Goal: Task Accomplishment & Management: Use online tool/utility

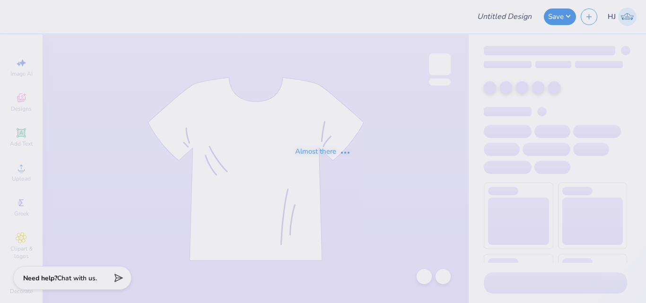
type input "Kdchi fall 25 rush shirt"
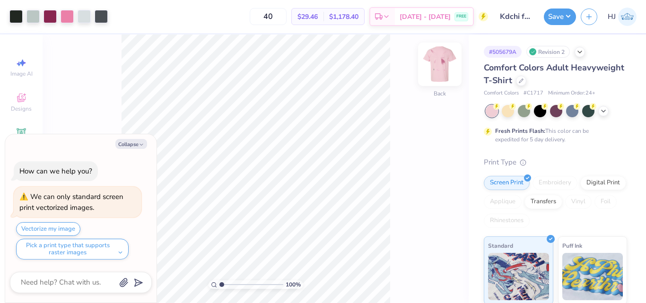
click at [436, 72] on img at bounding box center [440, 64] width 38 height 38
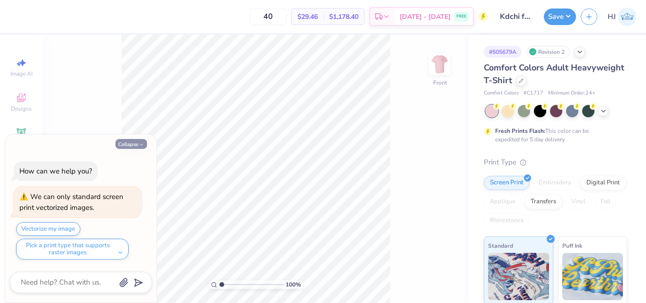
click at [132, 144] on button "Collapse" at bounding box center [131, 144] width 32 height 10
type textarea "x"
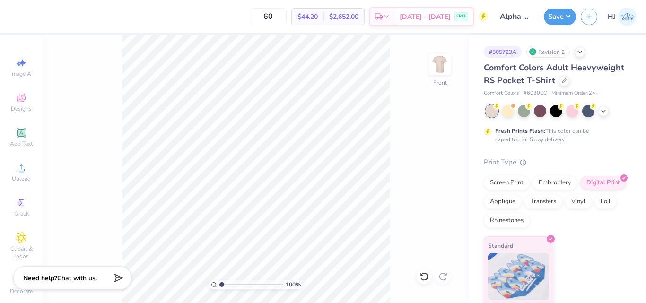
click at [411, 73] on div "100 % Front" at bounding box center [256, 169] width 426 height 269
click at [571, 15] on button "Save" at bounding box center [560, 15] width 32 height 17
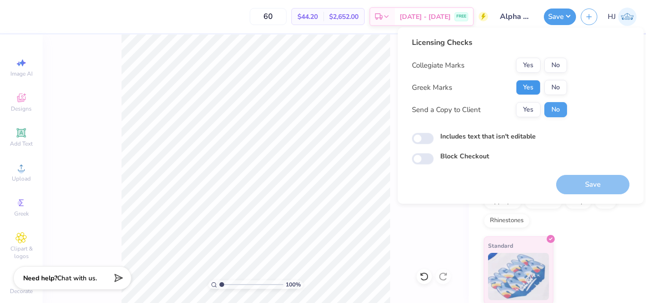
click at [535, 87] on button "Yes" at bounding box center [528, 87] width 25 height 15
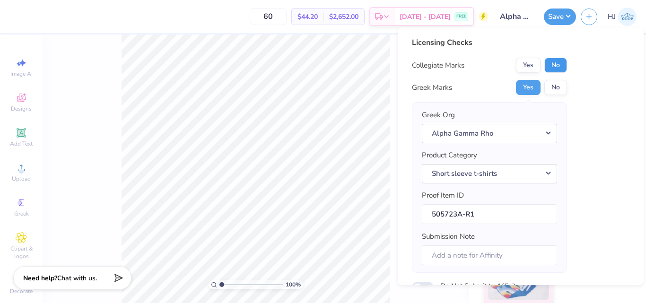
click at [556, 67] on button "No" at bounding box center [555, 65] width 23 height 15
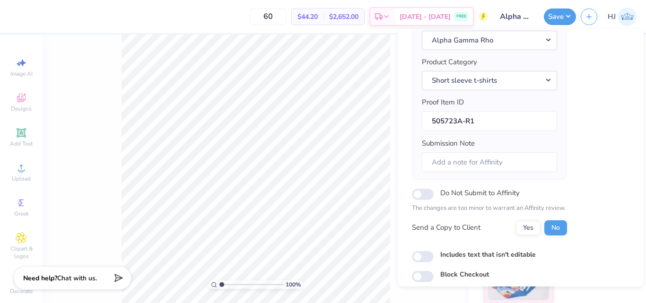
scroll to position [130, 0]
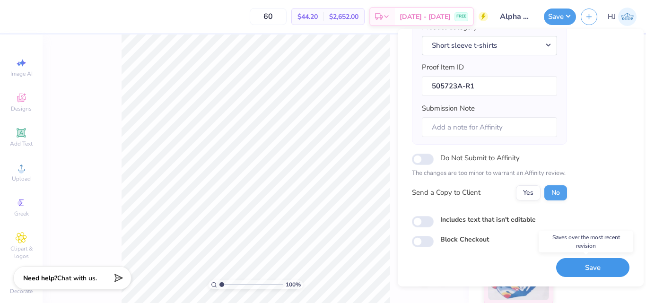
click at [581, 265] on button "Save" at bounding box center [592, 267] width 73 height 19
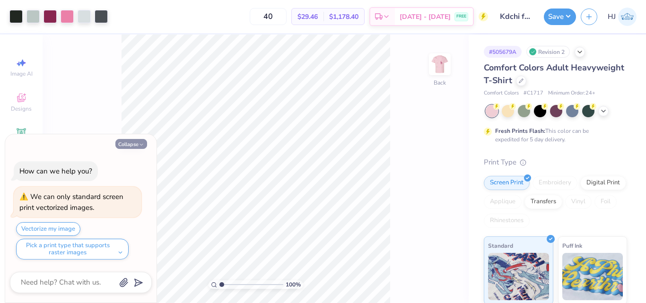
click at [136, 146] on button "Collapse" at bounding box center [131, 144] width 32 height 10
type textarea "x"
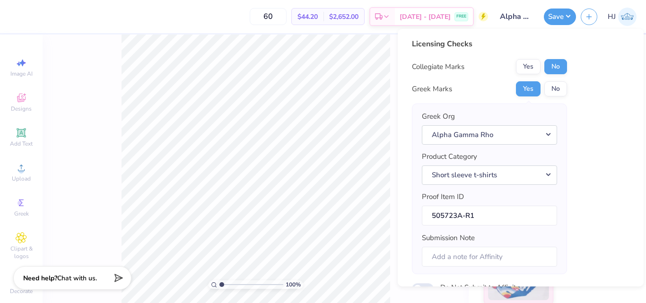
scroll to position [130, 0]
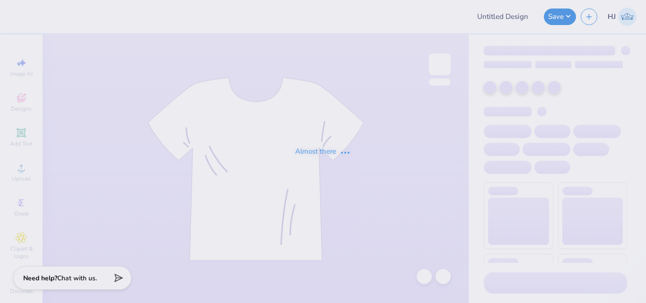
type input "ADelt Rush Week 2025"
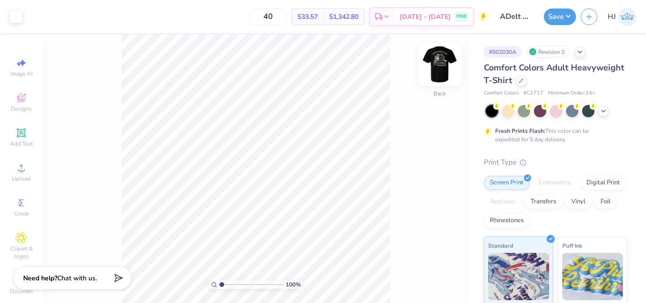
click at [440, 68] on img at bounding box center [440, 64] width 38 height 38
click at [435, 60] on img at bounding box center [440, 64] width 38 height 38
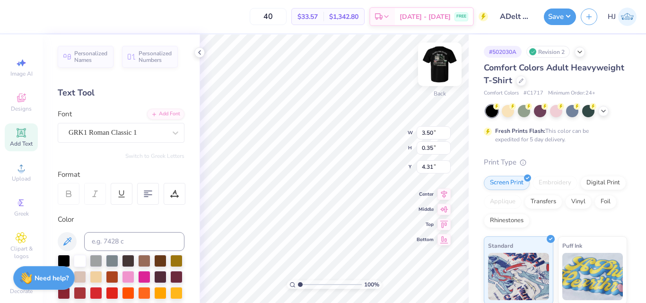
click at [442, 58] on img at bounding box center [440, 64] width 38 height 38
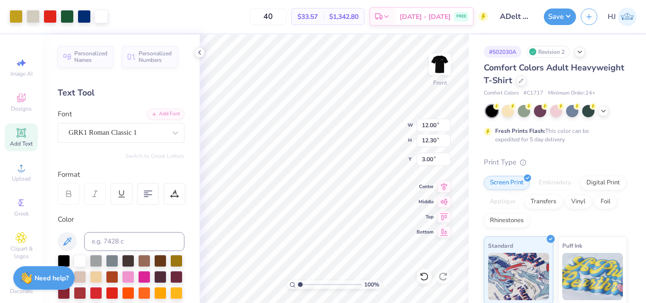
type input "12.00"
type input "12.30"
type input "5.07"
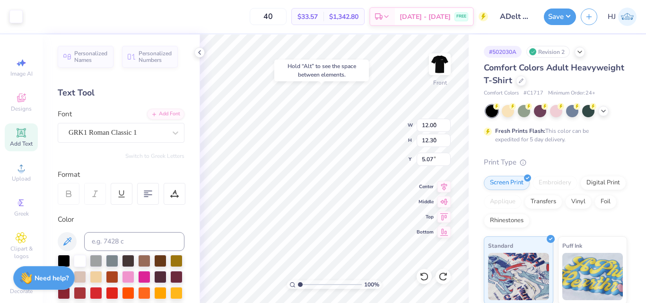
type input "3.56"
type input "0.36"
type input "15.30"
type input "10.25"
type input "1.04"
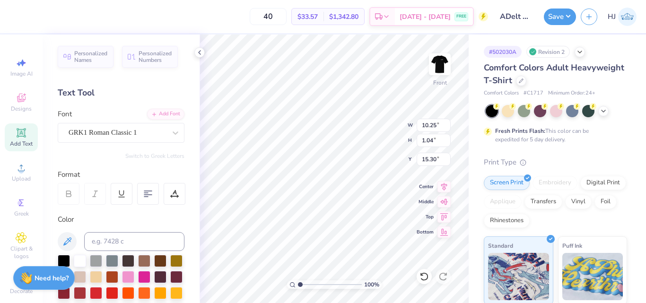
type input "12.00"
type input "13.34"
click at [441, 202] on icon at bounding box center [444, 200] width 13 height 11
type input "3.00"
click at [444, 185] on icon at bounding box center [444, 185] width 13 height 11
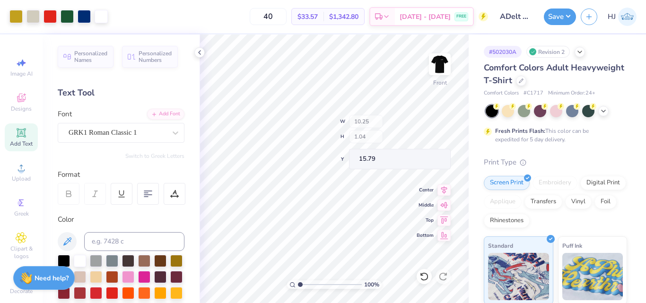
type input "15.79"
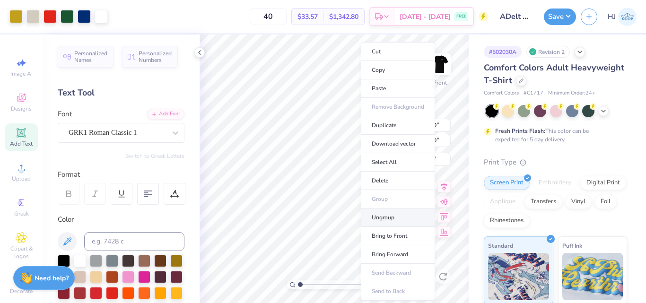
click at [387, 217] on li "Ungroup" at bounding box center [398, 218] width 74 height 18
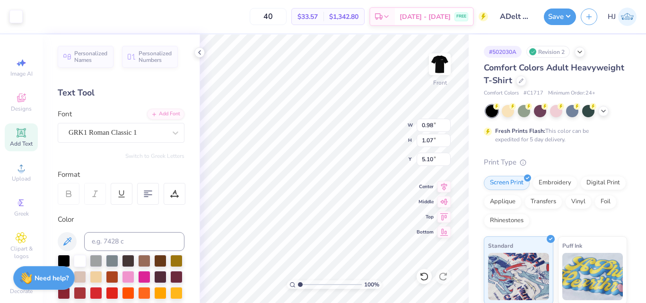
type input "1.69"
type input "1.62"
type input "4.54"
type input "2.56"
type input "2.03"
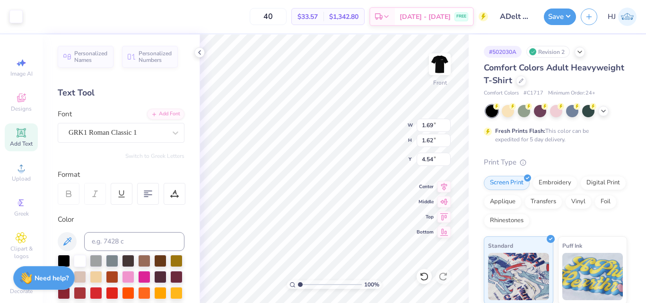
type input "4.03"
type input "1.69"
type input "1.62"
type input "4.54"
type input "1.63"
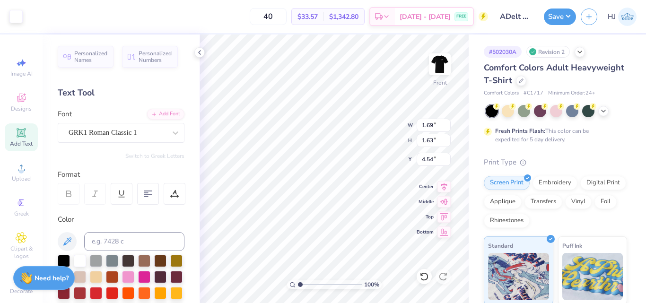
type input "1.06"
type input "1.02"
type input "4.02"
type input "1.64913377760655"
type input "1.69"
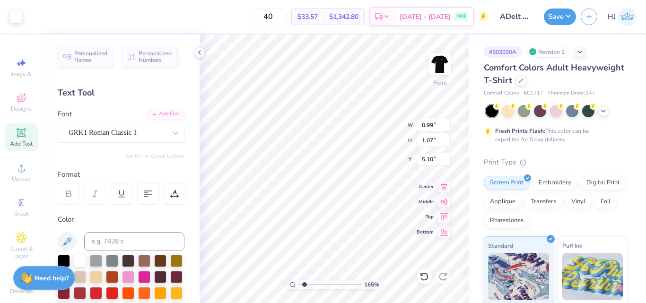
type input "1.63"
type input "4.54"
type input "1.64913377760655"
type input "1.80"
type input "1.68"
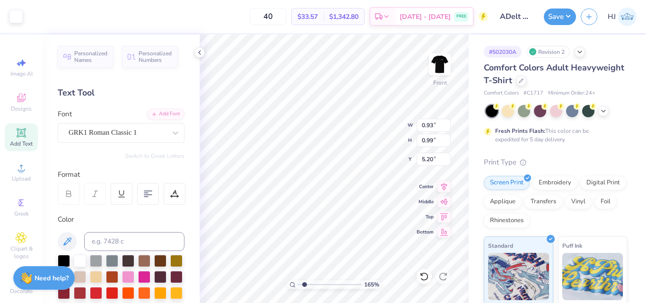
type input "4.51"
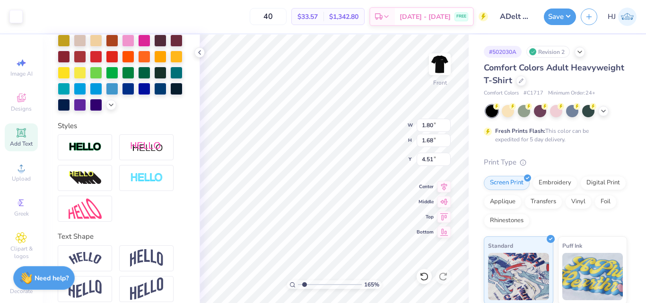
scroll to position [263, 0]
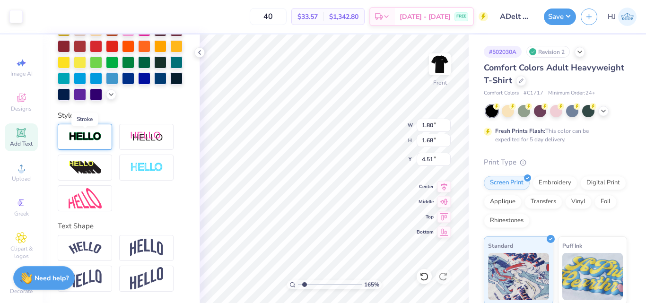
click at [79, 135] on img at bounding box center [85, 137] width 33 height 11
type input "1.64913377760655"
type input "12.00"
type input "3.19"
type input "3.00"
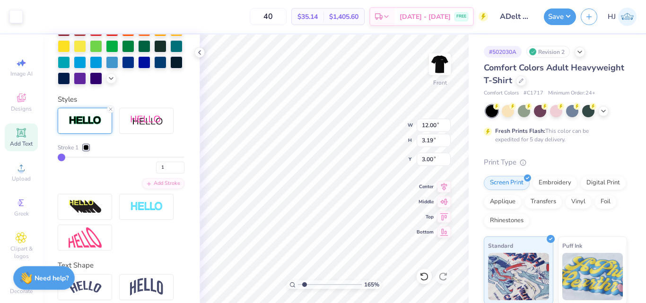
click at [86, 150] on div at bounding box center [86, 148] width 6 height 6
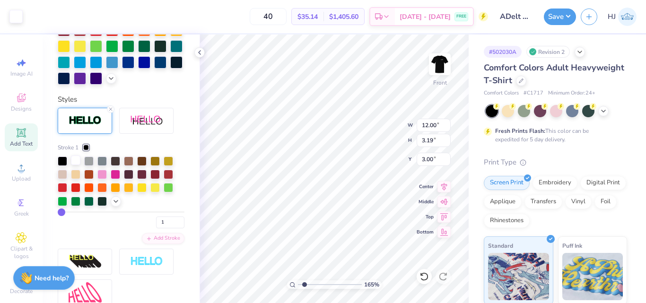
click at [75, 165] on div at bounding box center [75, 160] width 9 height 9
type input "1.64913377760655"
drag, startPoint x: 88, startPoint y: 164, endPoint x: 97, endPoint y: 165, distance: 10.0
click at [97, 152] on div "Stroke 1" at bounding box center [121, 147] width 127 height 9
click at [173, 228] on input "2" at bounding box center [170, 223] width 28 height 12
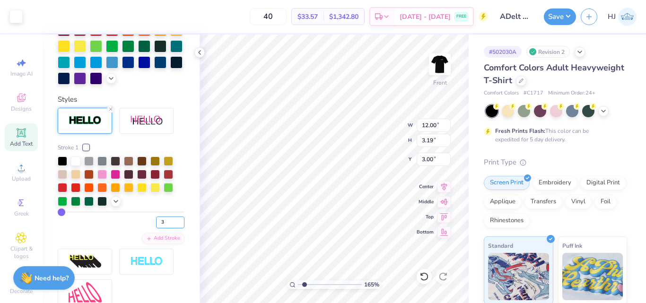
click at [173, 228] on input "3" at bounding box center [170, 223] width 28 height 12
click at [173, 228] on input "4" at bounding box center [170, 223] width 28 height 12
click at [174, 228] on input "5" at bounding box center [170, 223] width 28 height 12
click at [174, 228] on input "6" at bounding box center [170, 223] width 28 height 12
click at [174, 228] on input "7" at bounding box center [170, 223] width 28 height 12
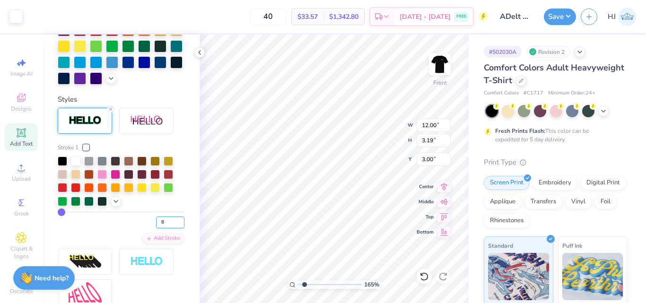
click at [174, 228] on input "8" at bounding box center [170, 223] width 28 height 12
click at [174, 228] on input "9" at bounding box center [170, 223] width 28 height 12
type input "10"
click at [174, 228] on input "10" at bounding box center [170, 223] width 28 height 12
type input "10"
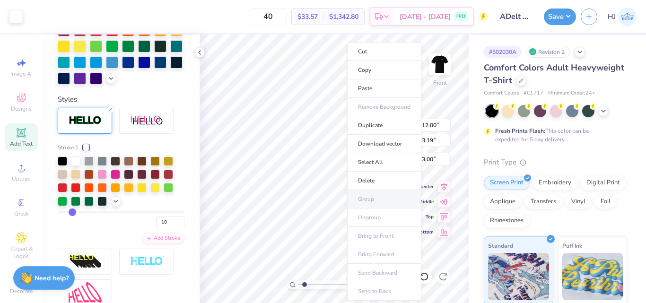
click at [373, 197] on ul "Cut Copy Paste Remove Background Duplicate Download vector Select All Delete Gr…" at bounding box center [384, 171] width 74 height 259
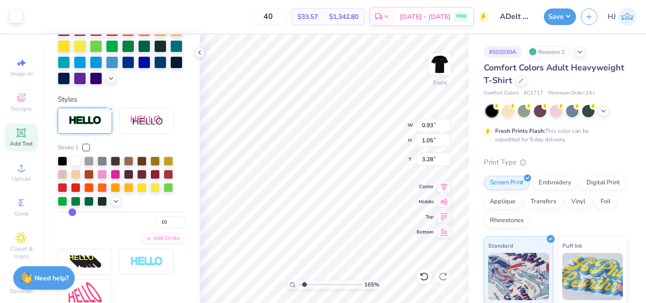
type input "1.64913377760655"
type input "0.99"
type input "1.07"
type input "5.10"
type input "1.64913377760655"
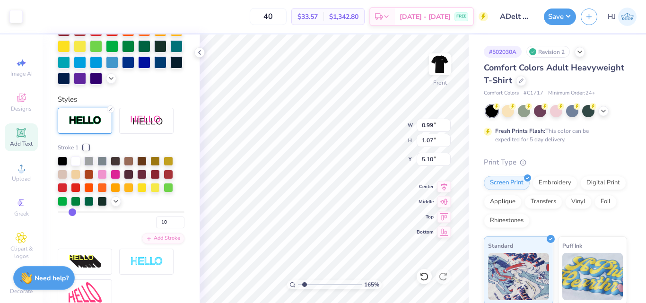
type input "1.69"
type input "1.63"
type input "4.54"
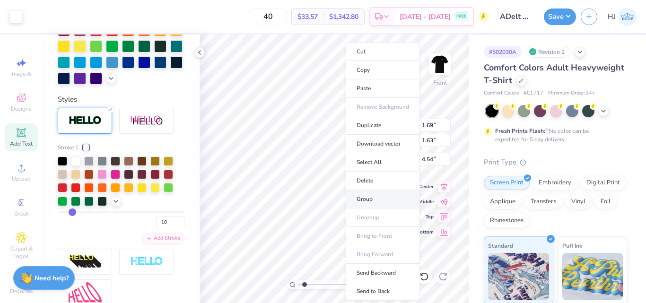
click at [368, 201] on li "Group" at bounding box center [383, 199] width 74 height 18
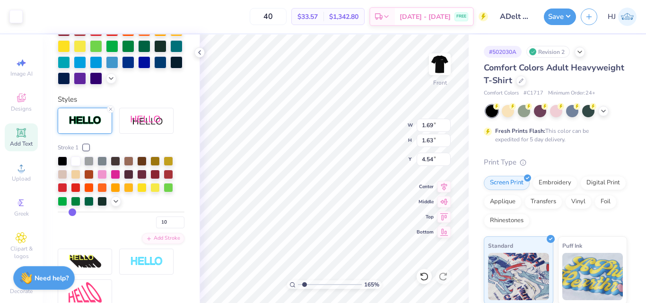
type input "1.64913377760655"
type input "12.00"
type input "3.19"
type input "3.00"
click at [165, 228] on input "10" at bounding box center [170, 223] width 28 height 12
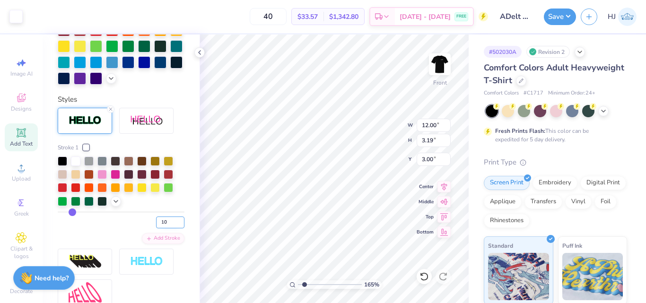
click at [165, 228] on input "10" at bounding box center [170, 223] width 28 height 12
type input "0"
type input "1"
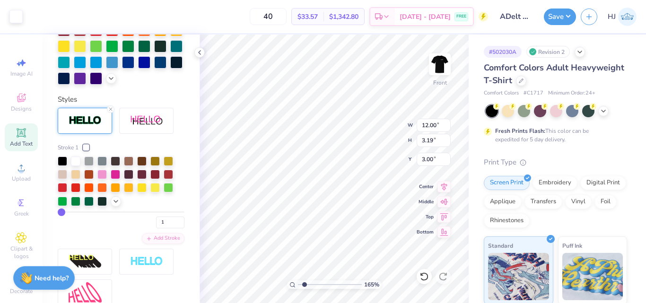
type input "1.64913377760655"
type input "3"
type input "5"
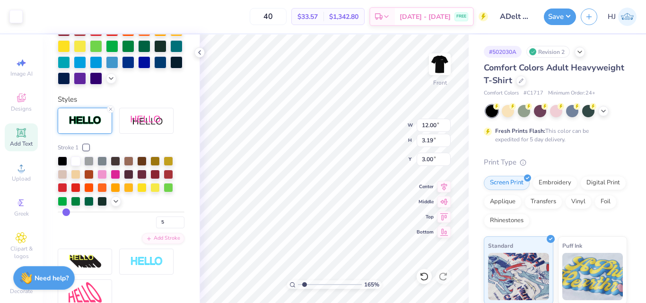
type input "8"
type input "13"
type input "18"
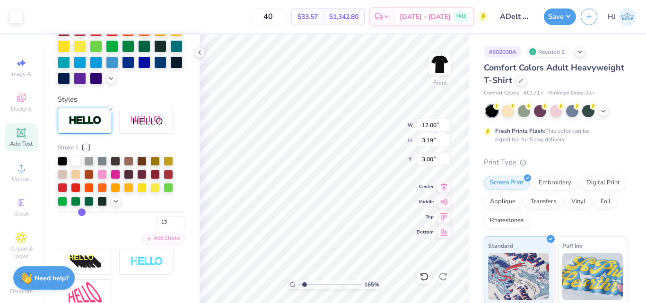
type input "18"
type input "24"
type input "29"
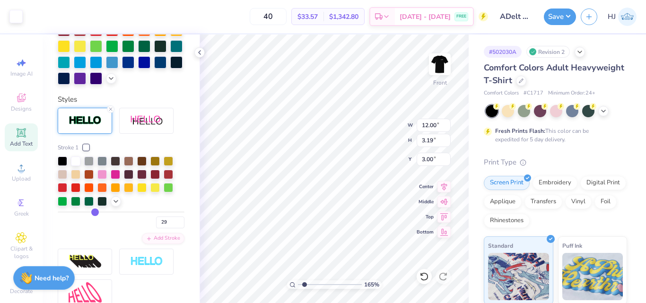
type input "34"
type input "38"
type input "41"
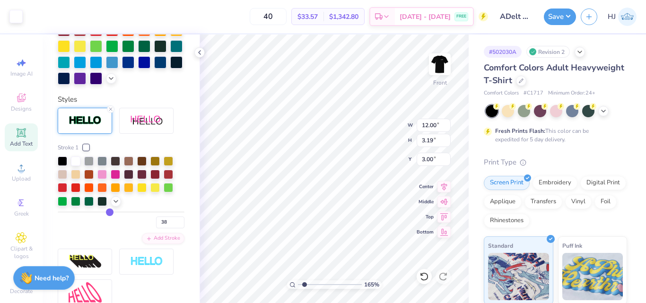
type input "41"
type input "42"
type input "43"
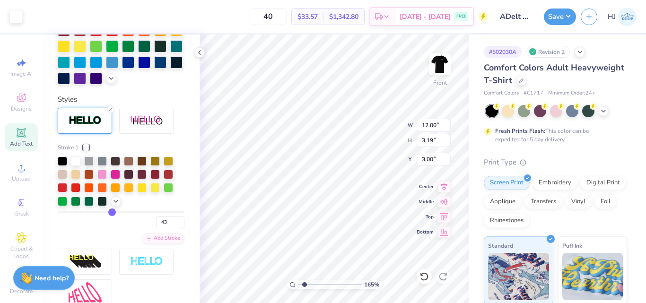
drag, startPoint x: 63, startPoint y: 229, endPoint x: 109, endPoint y: 227, distance: 45.9
type input "43"
click at [109, 213] on input "range" at bounding box center [121, 211] width 127 height 1
click at [64, 166] on div at bounding box center [62, 161] width 9 height 9
type input "1.64913377760655"
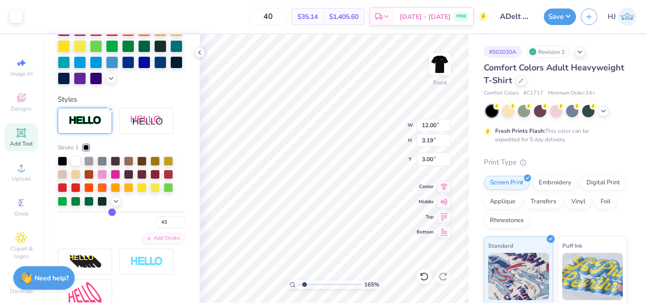
type input "42"
type input "39"
type input "36"
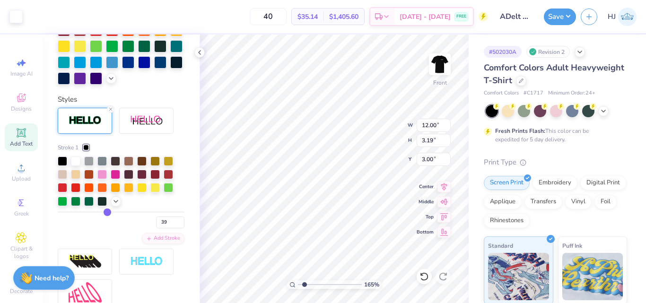
type input "36"
type input "31"
type input "26"
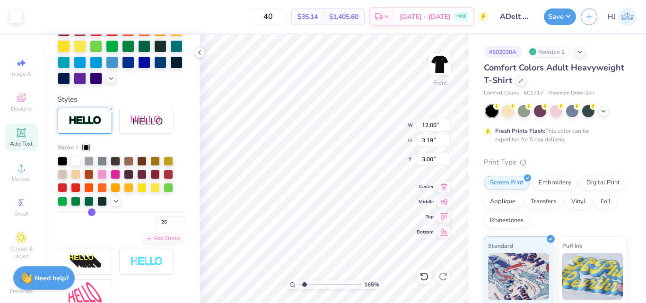
type input "21"
type input "15"
type input "10"
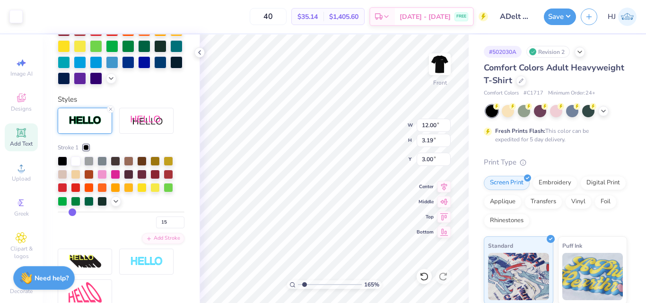
type input "10"
type input "5"
type input "1"
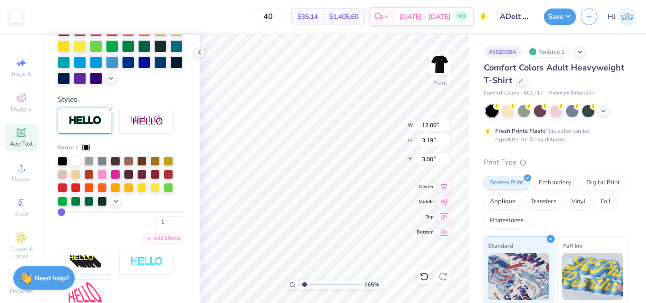
drag, startPoint x: 105, startPoint y: 229, endPoint x: 49, endPoint y: 229, distance: 55.3
type input "1"
click at [58, 213] on input "range" at bounding box center [121, 211] width 127 height 1
click at [111, 112] on icon at bounding box center [111, 109] width 6 height 6
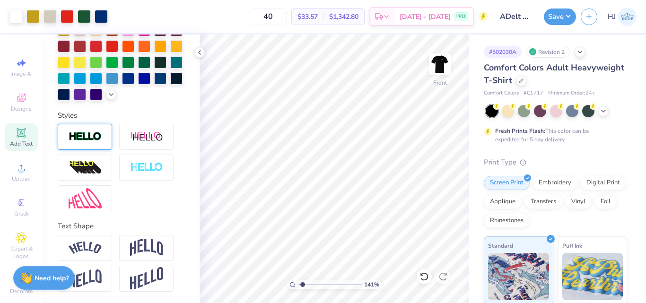
type input "1.41"
click at [303, 285] on input "range" at bounding box center [330, 285] width 64 height 9
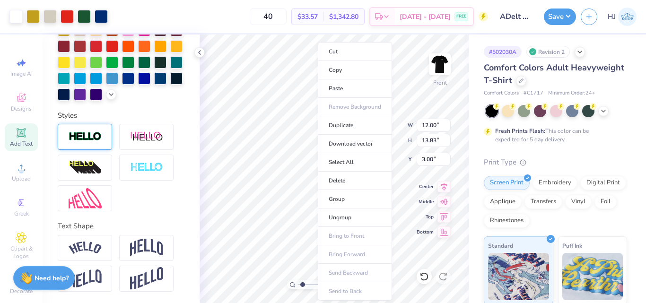
drag, startPoint x: 352, startPoint y: 201, endPoint x: 179, endPoint y: 0, distance: 265.3
click at [354, 201] on li "Group" at bounding box center [355, 199] width 74 height 18
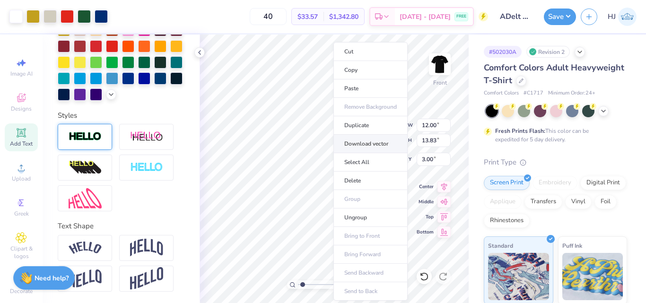
click at [369, 146] on li "Download vector" at bounding box center [370, 144] width 74 height 18
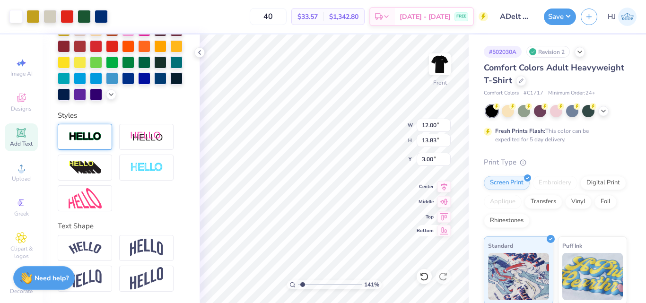
click at [427, 229] on span "Bottom" at bounding box center [425, 231] width 17 height 7
click at [424, 276] on icon at bounding box center [424, 276] width 9 height 9
type input "3.00"
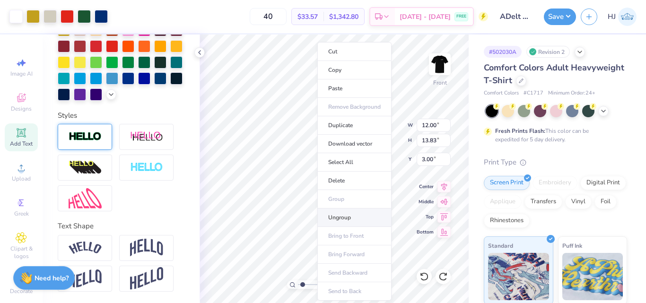
click at [344, 218] on li "Ungroup" at bounding box center [354, 218] width 74 height 18
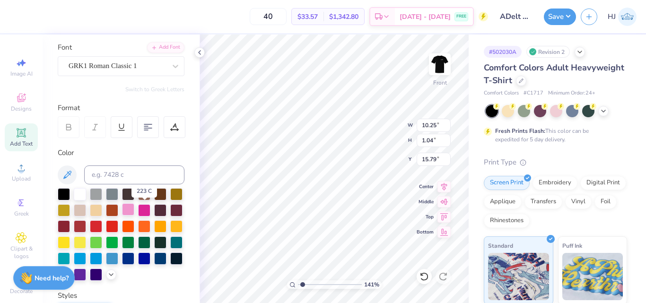
scroll to position [0, 0]
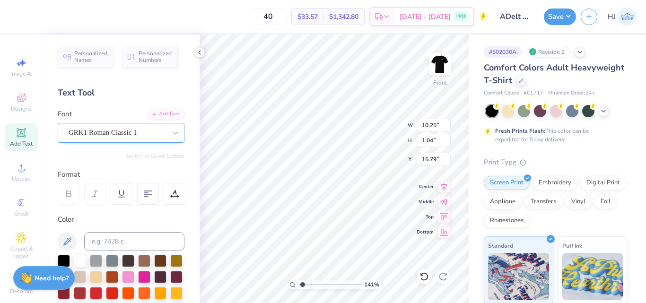
click at [123, 133] on div "GRK1 Roman Classic 1" at bounding box center [117, 132] width 99 height 15
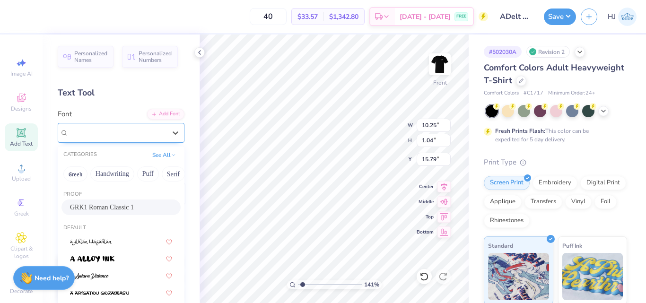
click at [132, 133] on span "GRK1 Roman Classic 1" at bounding box center [103, 132] width 69 height 11
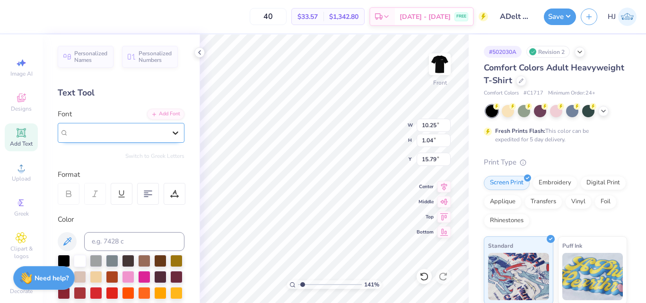
click at [173, 132] on icon at bounding box center [176, 133] width 6 height 3
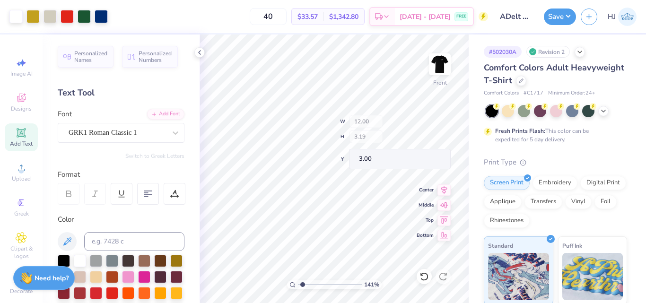
type input "12.00"
type input "3.19"
type input "3.00"
click at [298, 286] on input "range" at bounding box center [330, 285] width 64 height 9
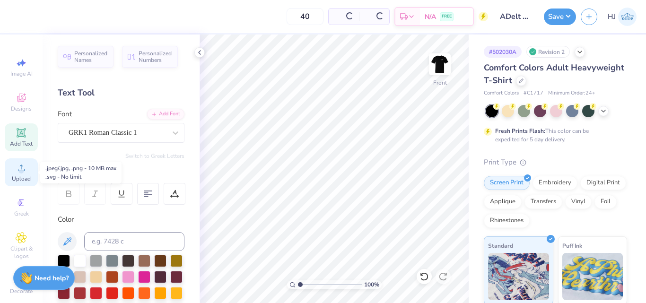
click at [18, 174] on div "Upload" at bounding box center [21, 172] width 33 height 28
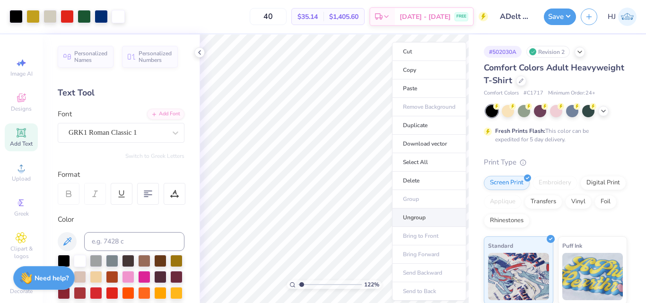
click at [418, 215] on li "Ungroup" at bounding box center [429, 218] width 74 height 18
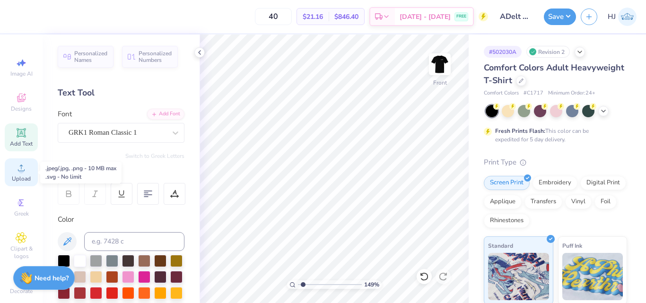
click at [18, 170] on icon at bounding box center [21, 168] width 7 height 7
click at [23, 172] on icon at bounding box center [21, 167] width 11 height 11
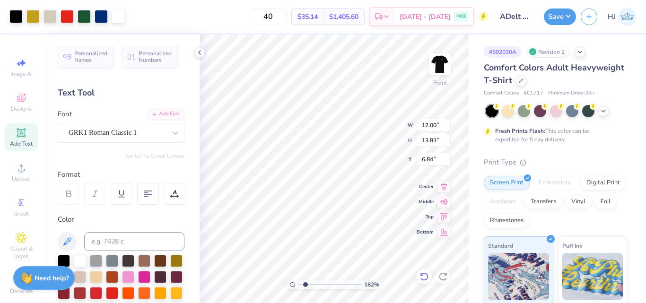
click at [430, 273] on div at bounding box center [424, 276] width 15 height 15
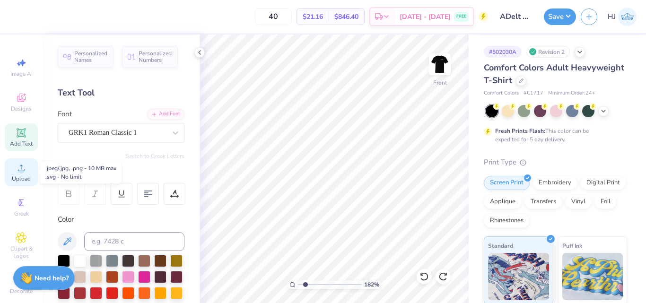
click at [20, 175] on span "Upload" at bounding box center [21, 179] width 19 height 8
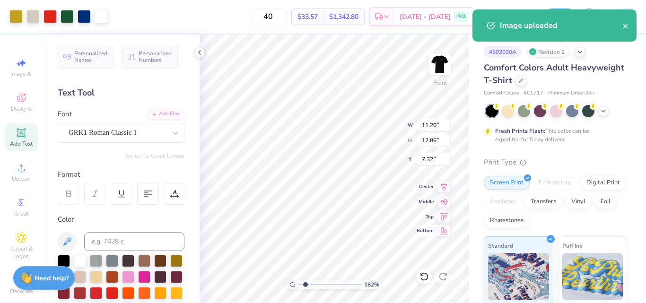
type input "1.82266588284093"
type input "5.91"
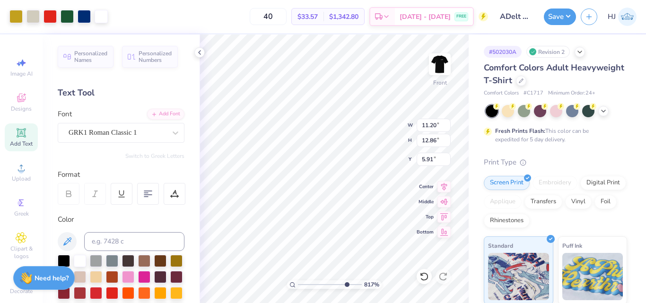
type input "8.17475462077439"
type input "5.94"
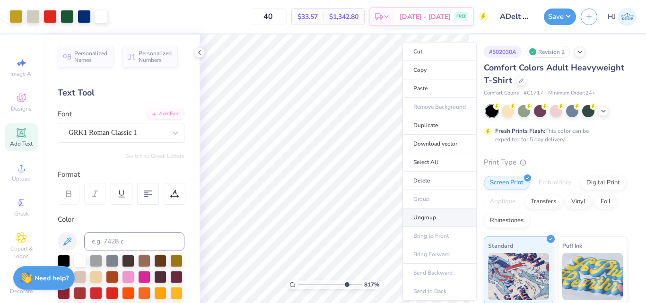
click at [433, 216] on li "Ungroup" at bounding box center [440, 218] width 74 height 18
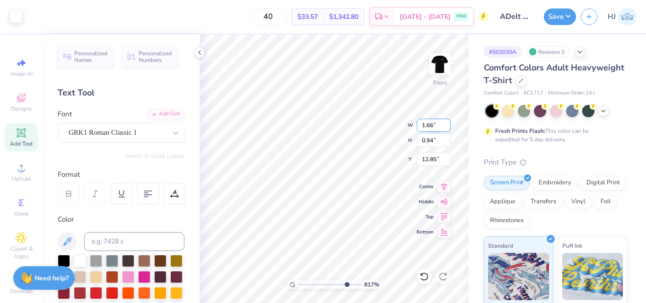
type input "8.17475462077439"
type input "10.17"
type input "9.48"
type input "7.88"
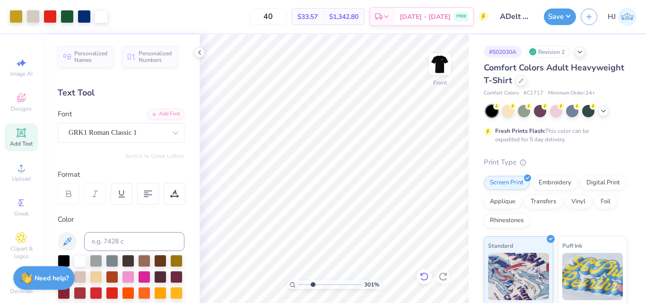
click at [429, 277] on icon at bounding box center [424, 276] width 9 height 9
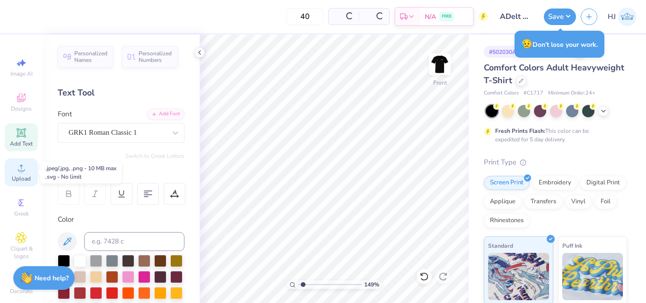
click at [20, 162] on div "Upload" at bounding box center [21, 172] width 33 height 28
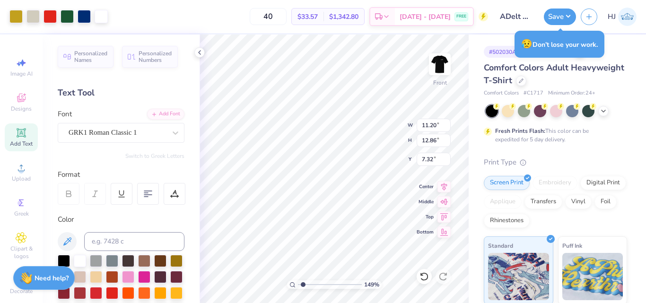
type input "1.49212329151837"
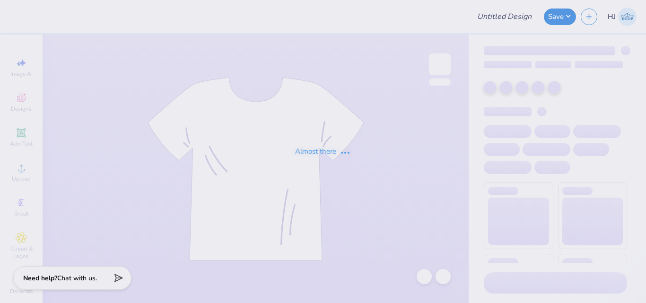
type input "ADelt Rush Week 2025"
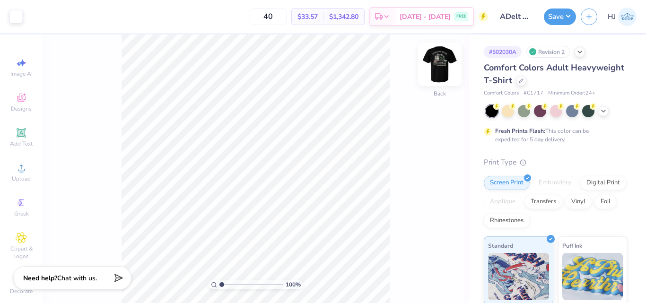
click at [447, 71] on img at bounding box center [440, 64] width 38 height 38
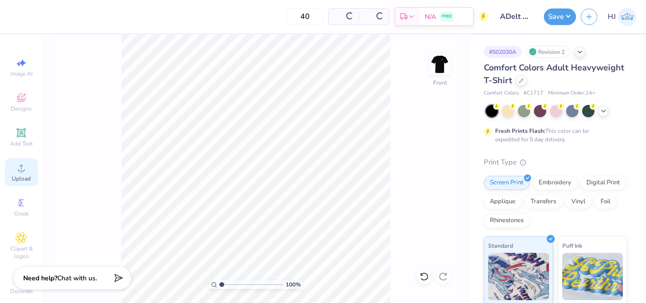
click at [16, 167] on icon at bounding box center [21, 167] width 11 height 11
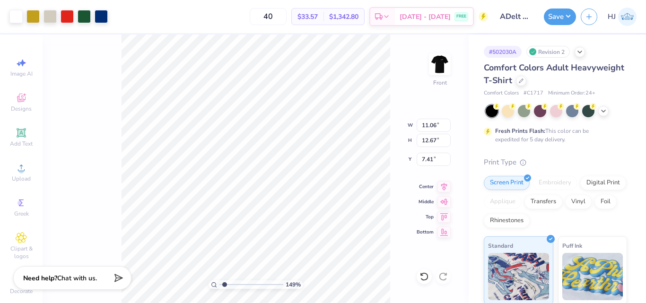
type input "1.49212329151837"
type input "6.21"
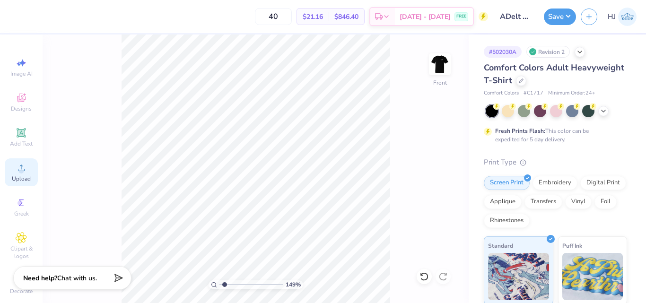
click at [18, 164] on icon at bounding box center [21, 167] width 11 height 11
click at [20, 165] on icon at bounding box center [21, 167] width 11 height 11
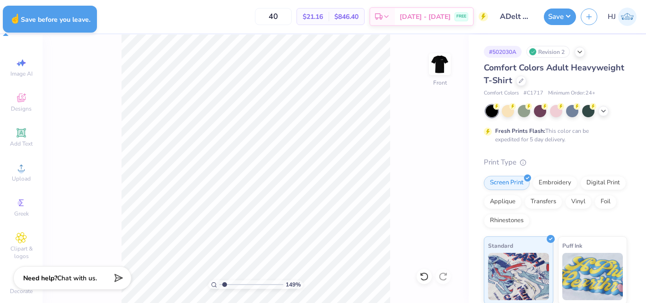
type input "1.49212329151837"
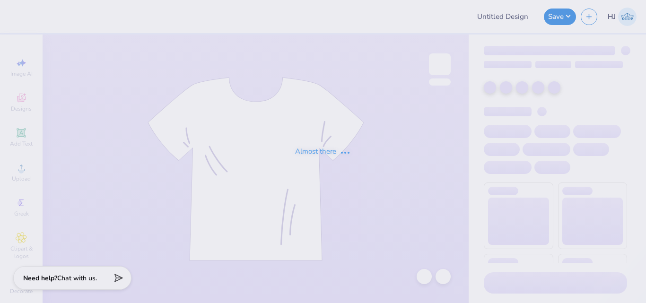
type input "ADelt Rush Week 2025"
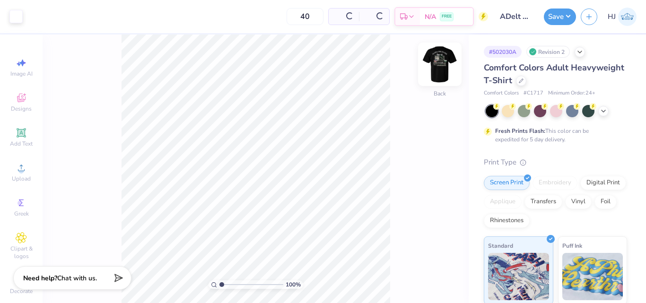
click at [445, 67] on img at bounding box center [440, 64] width 38 height 38
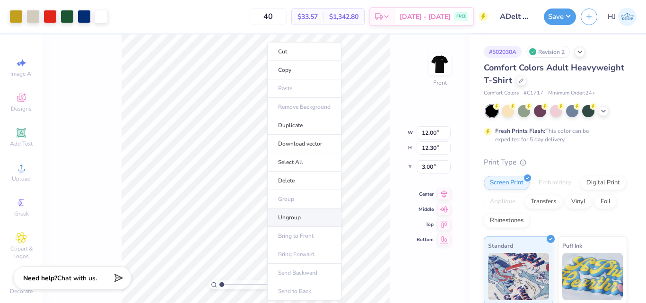
click at [296, 218] on li "Ungroup" at bounding box center [304, 218] width 74 height 18
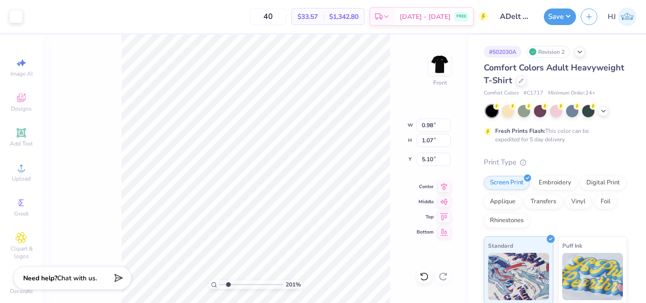
type input "2.01445811466782"
type input "1.68"
type input "1.56"
type input "4.00"
type input "2.01445811466782"
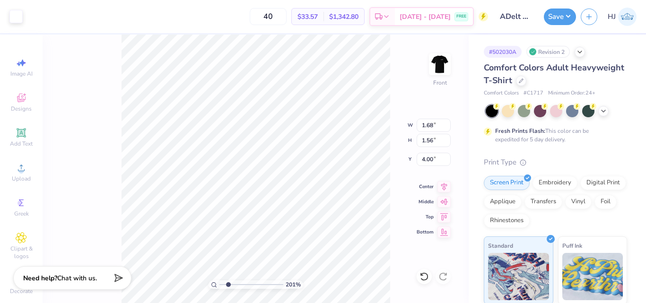
type input "0.98"
type input "1.07"
type input "5.10"
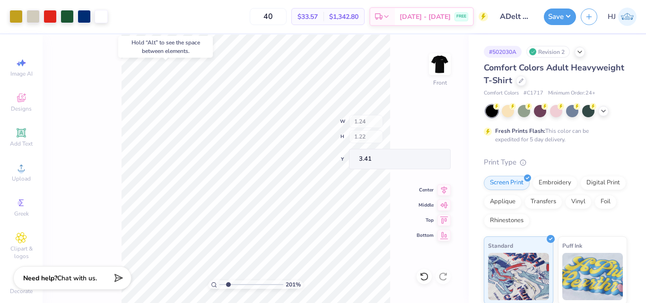
type input "2.01445811466782"
type input "3.41"
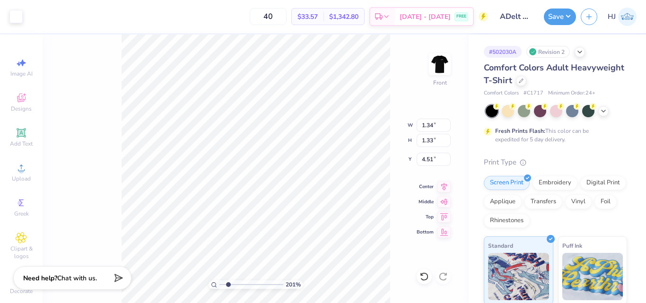
type input "2.01445811466782"
type input "1.06"
type input "1.02"
type input "4.02"
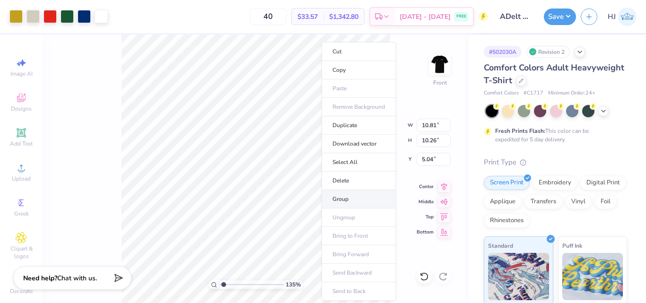
click at [356, 200] on li "Group" at bounding box center [359, 199] width 74 height 18
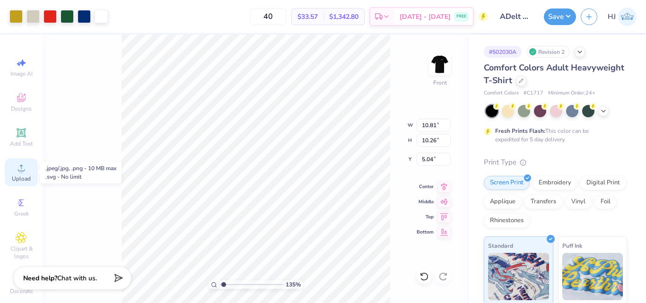
click at [18, 172] on circle at bounding box center [20, 170] width 5 height 5
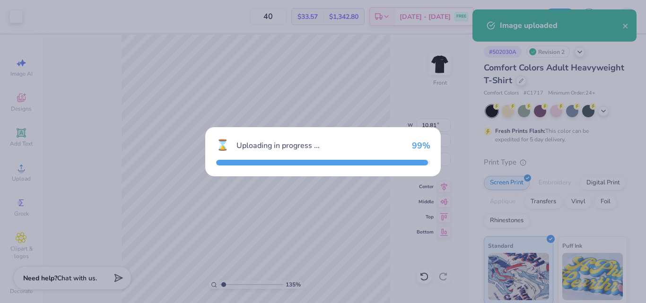
type input "1.35006143669128"
type input "11.06"
type input "12.67"
type input "7.41"
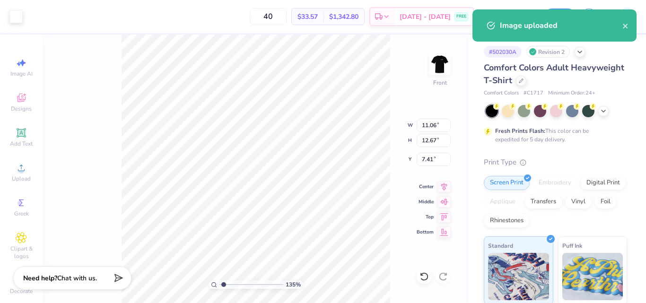
type input "1.35006143669128"
type input "3.84"
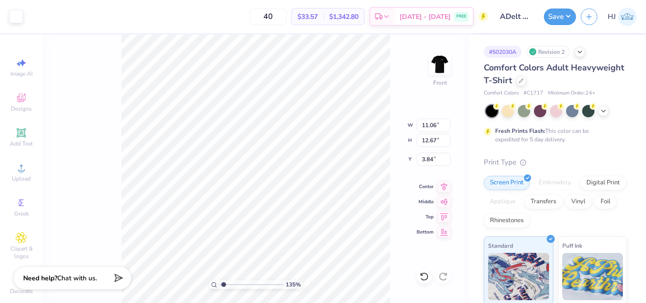
type input "1.35006143669128"
type input "11.91"
type input "13.65"
type input "2.86"
type input "1.35006143669128"
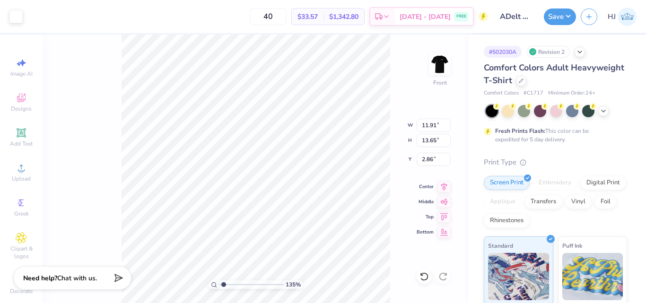
type input "3.00"
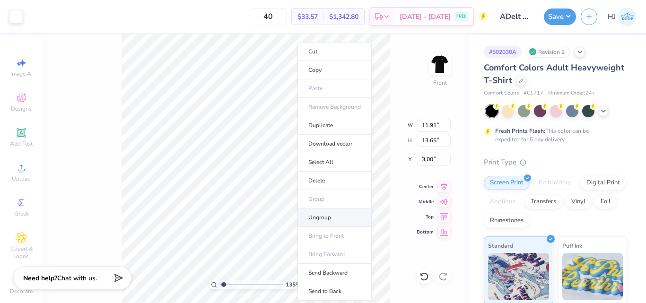
click at [325, 213] on li "Ungroup" at bounding box center [335, 218] width 74 height 18
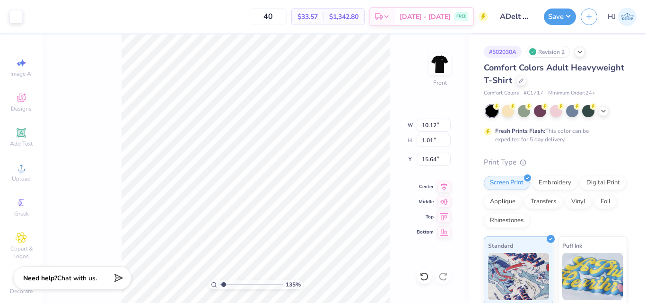
type input "1.35006143669128"
type input "15.82"
type input "2.01445811466782"
type input "15.95"
type input "10.81"
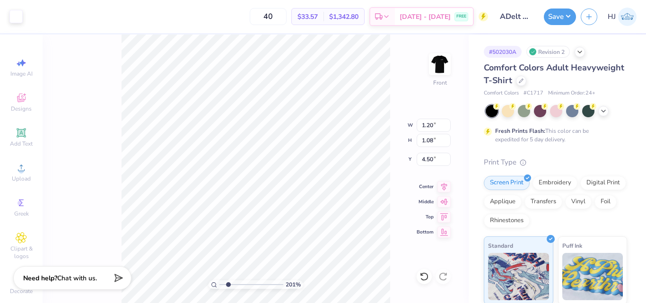
type input "10.26"
type input "5.04"
type input "0.89"
type input "1.14"
type input "3.98"
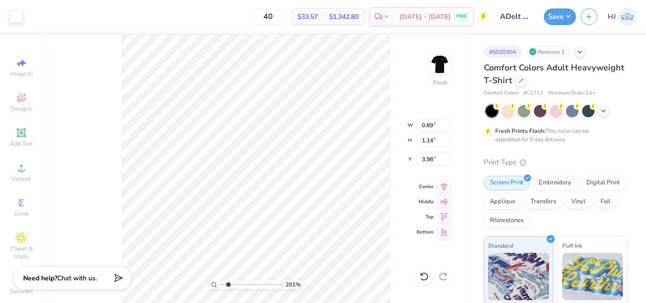
type input "1.04"
type input "1.12"
type input "5.06"
type input "1.73"
type input "1.69"
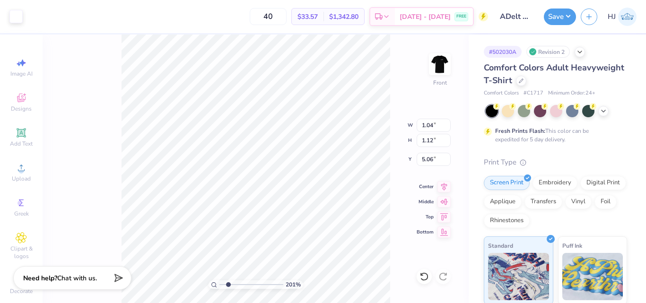
type input "4.50"
type input "10.81"
type input "10.82"
type input "4.48"
type input "1.85"
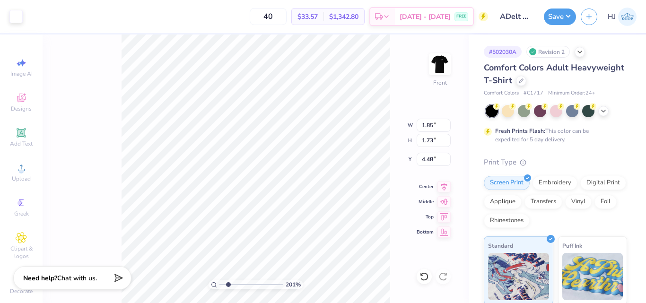
type input "1.73"
type input "4.48"
type input "0.86"
type input "1.01"
type input "3.00"
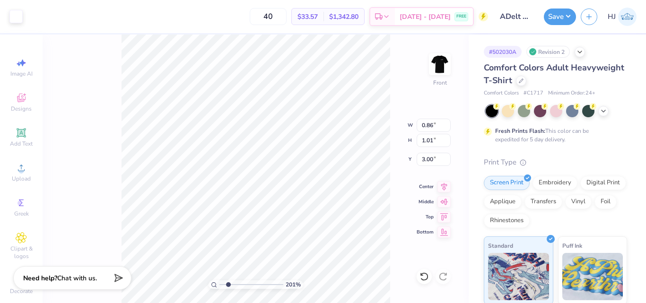
type input "1.10"
type input "1.08"
type input "3.99"
type input "1.10"
type input "1.08"
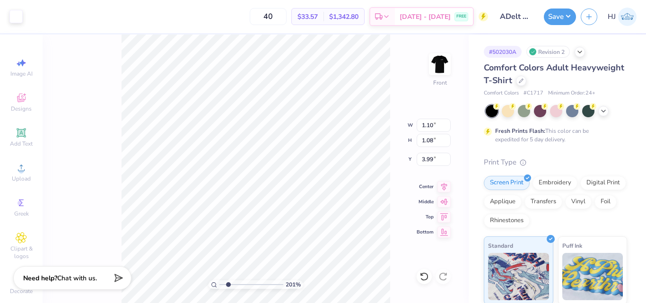
type input "3.99"
type input "2.13"
type input "1.86"
type input "2.01445811466782"
type input "1.73"
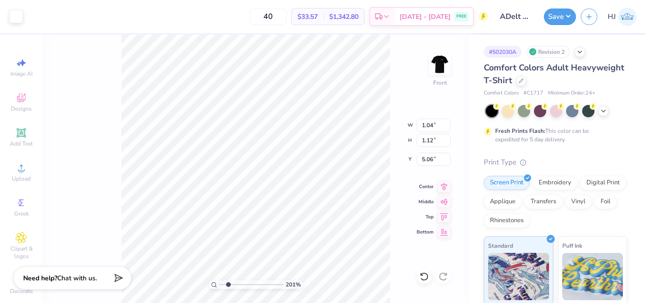
type input "1.69"
type input "4.50"
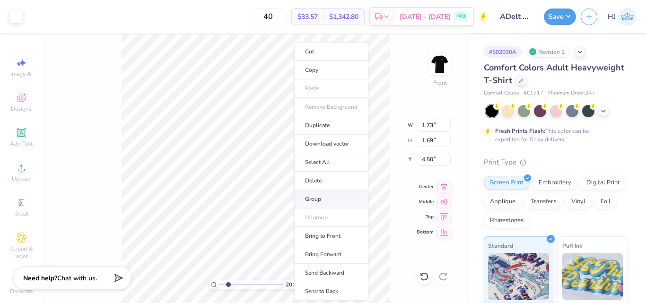
click at [316, 201] on li "Group" at bounding box center [331, 199] width 74 height 18
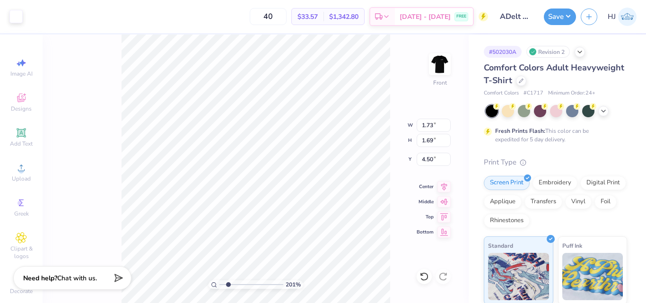
type input "2.01445811466782"
type input "11.91"
type input "3.21"
type input "3.00"
type input "1.22152498603932"
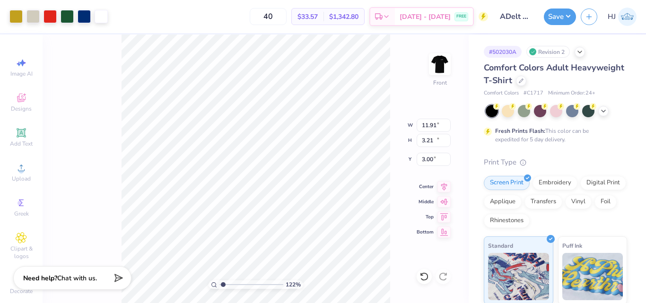
type input "13.97"
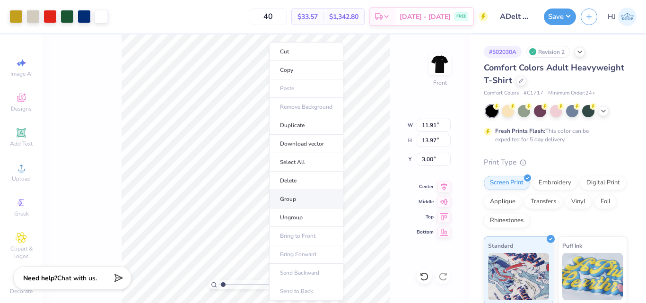
click at [298, 196] on li "Group" at bounding box center [306, 199] width 74 height 18
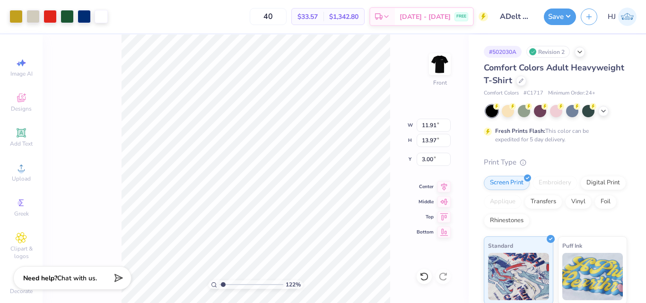
type input "1.22152498603932"
click at [431, 126] on input "11.91" at bounding box center [434, 125] width 34 height 13
type input "12.5"
type input "1.22152498603932"
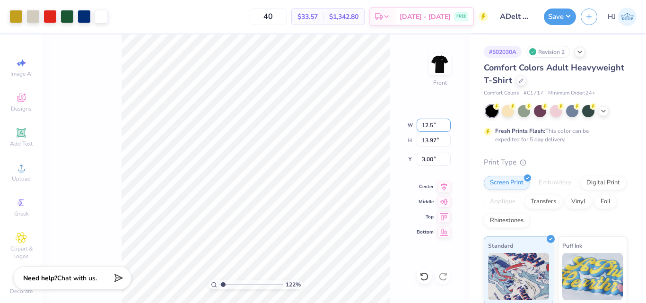
type input "12.50"
type input "14.66"
click at [431, 158] on input "2.66" at bounding box center [434, 159] width 34 height 13
type input "3"
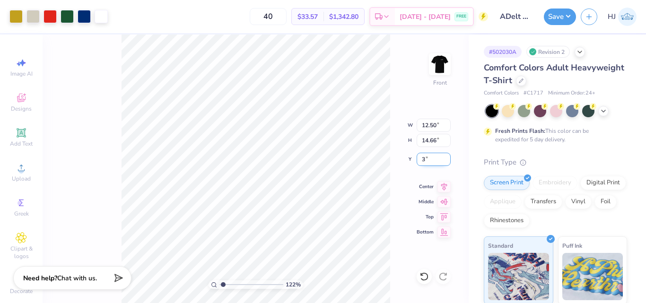
type input "1.22152498603932"
type input "3.00"
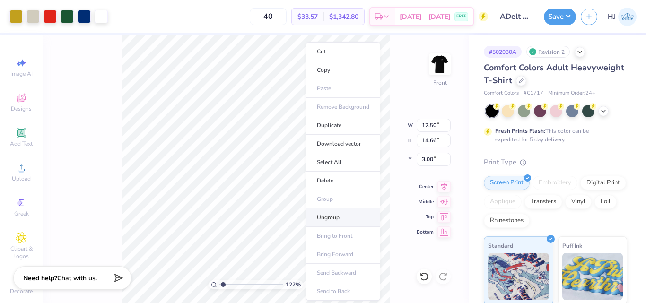
click at [331, 215] on li "Ungroup" at bounding box center [343, 218] width 74 height 18
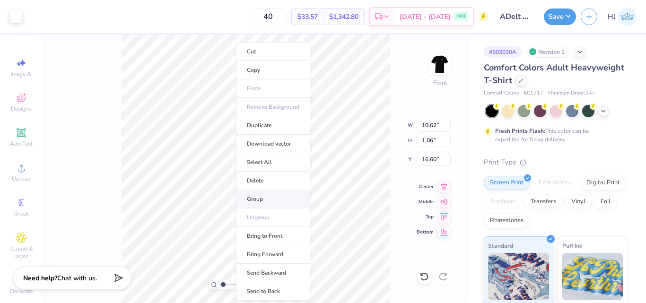
click at [268, 200] on li "Group" at bounding box center [273, 199] width 74 height 18
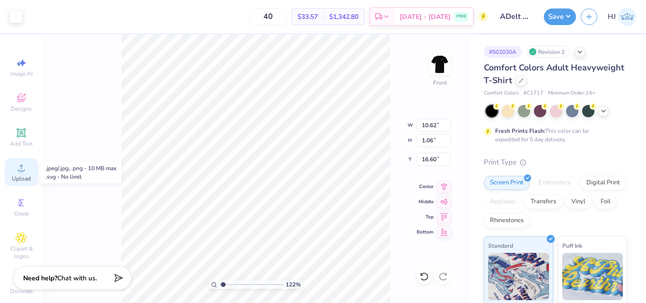
click at [19, 164] on icon at bounding box center [21, 167] width 11 height 11
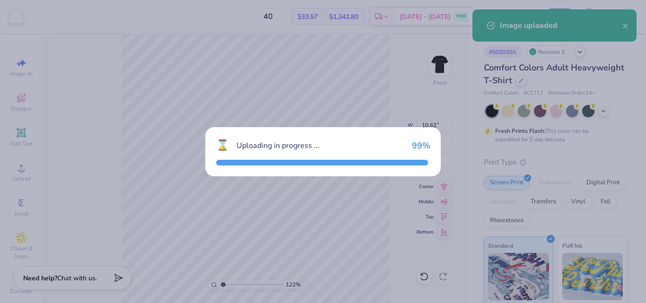
type input "1.22152498603932"
type input "11.06"
type input "12.67"
type input "7.42"
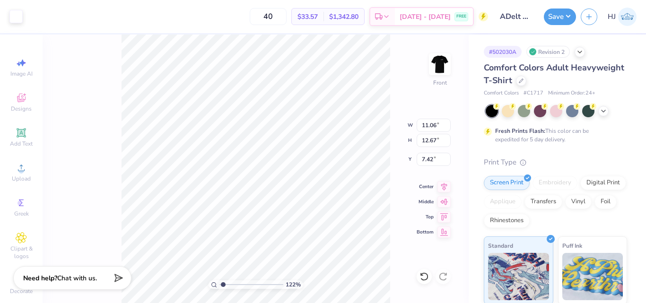
type input "1.22152498603932"
type input "4.99"
type input "1.22152498603932"
type input "12.33"
type input "14.12"
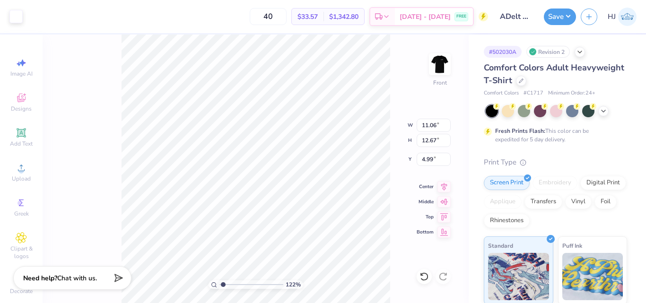
type input "3.54"
type input "1.22152498603932"
type input "12.76"
type input "14.61"
type input "3.05"
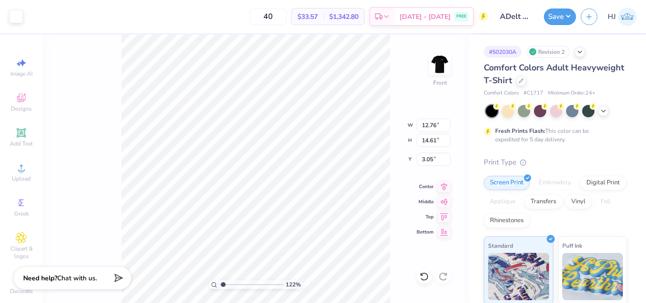
type input "1.22152498603932"
type input "3.00"
type input "1.22152498603932"
type input "12.70"
type input "14.54"
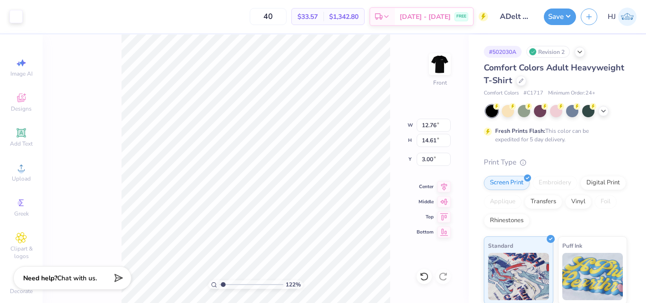
type input "3.07"
type input "1.22152498603932"
type input "12.65"
type input "14.48"
type input "1.22152498603932"
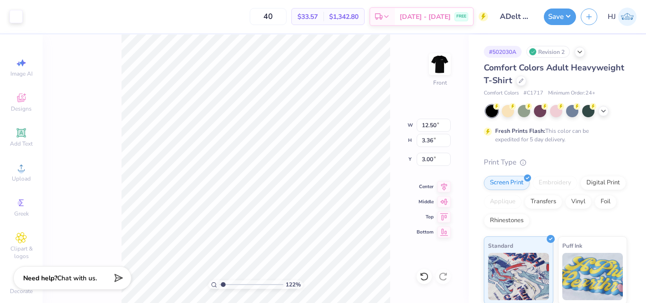
type input "14.66"
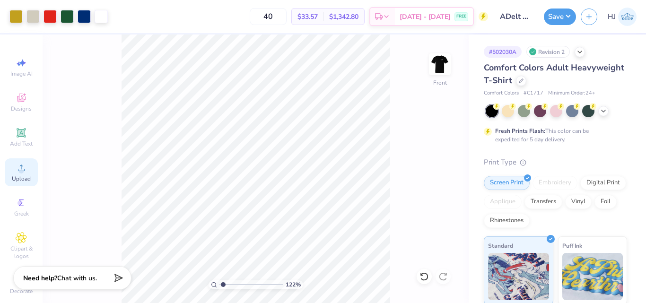
click at [21, 168] on icon at bounding box center [21, 167] width 11 height 11
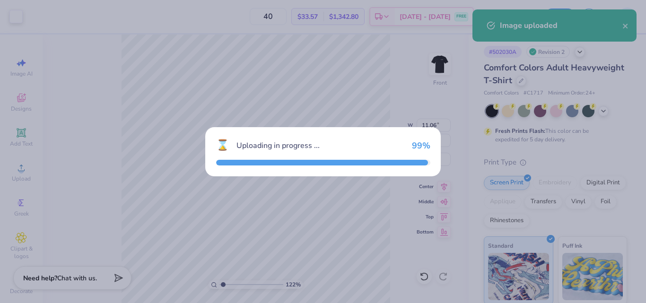
type input "1.22152498603932"
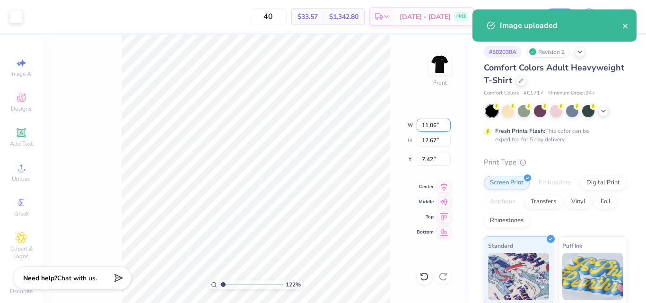
click at [428, 124] on input "11.06" at bounding box center [434, 125] width 34 height 13
type input "12.5"
type input "1.22152498603932"
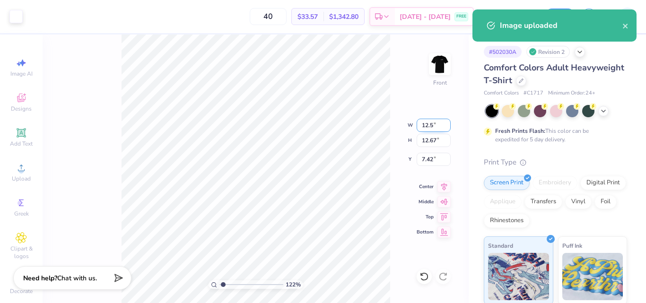
type input "12.50"
type input "14.31"
type input "6.59"
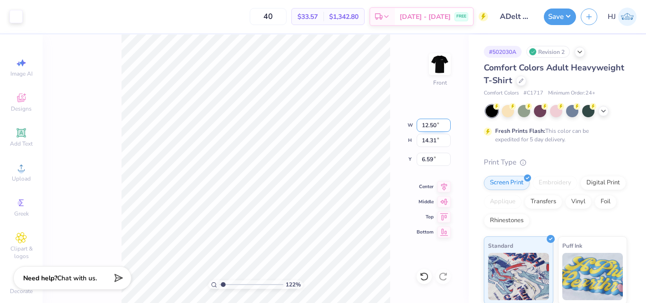
type input "1.22152498603932"
type input "3.00"
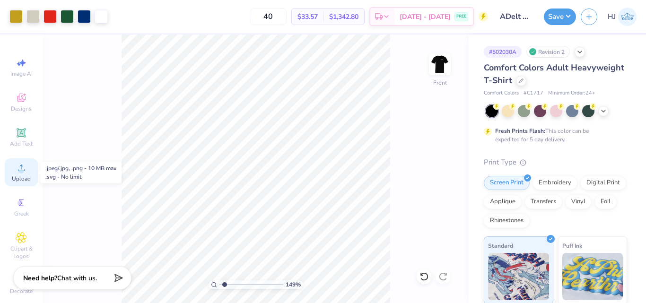
click at [21, 171] on icon at bounding box center [21, 167] width 11 height 11
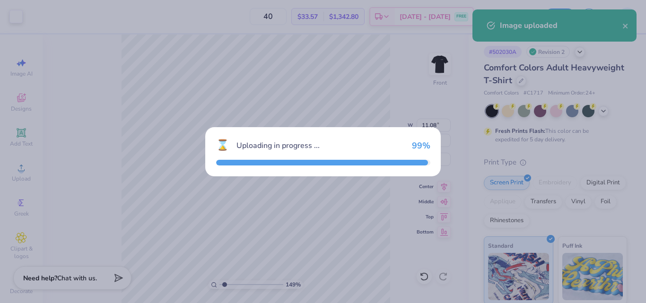
type input "1.49212329151837"
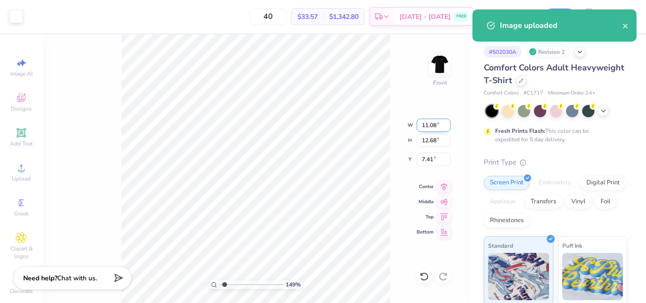
click at [433, 125] on input "11.08" at bounding box center [434, 125] width 34 height 13
type input "12.5"
type input "1.49212329151837"
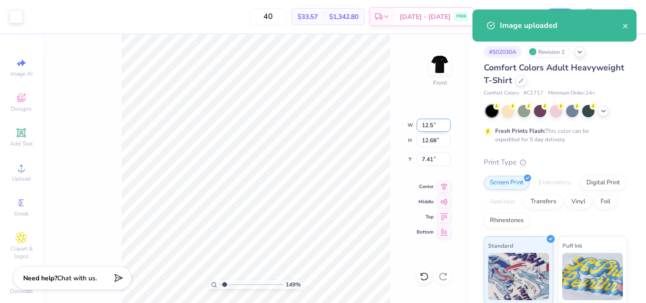
type input "12.50"
type input "14.30"
type input "6.60"
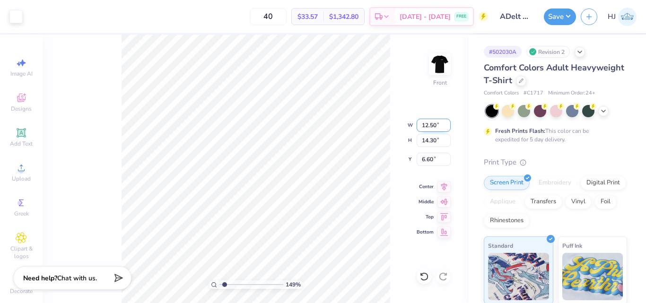
type input "1.49212329151837"
type input "3.00"
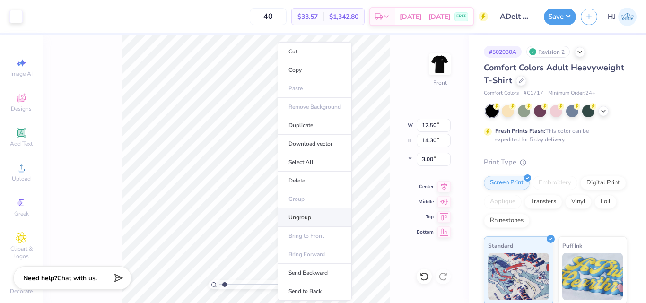
click at [299, 216] on li "Ungroup" at bounding box center [315, 218] width 74 height 18
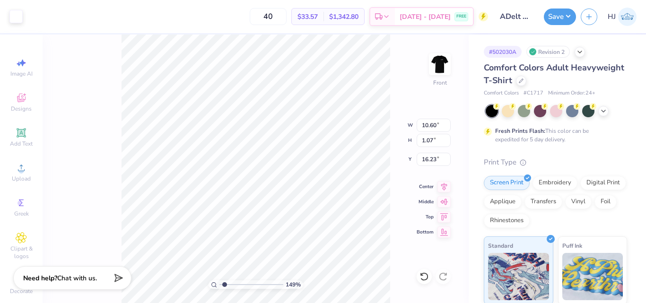
type input "1.49212329151837"
type input "16.49"
type input "1.49212329151837"
type input "8.68"
type input "0.88"
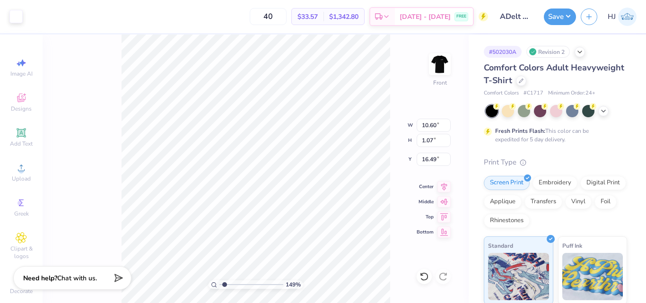
type input "16.68"
type input "1.49212329151837"
type input "16.57"
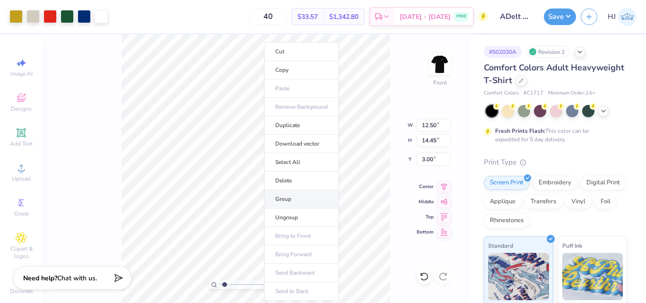
click at [289, 202] on li "Group" at bounding box center [301, 199] width 74 height 18
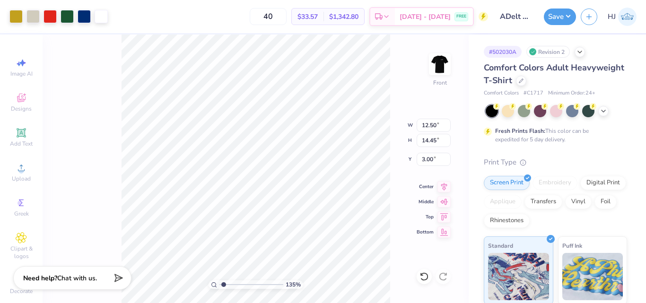
type input "1"
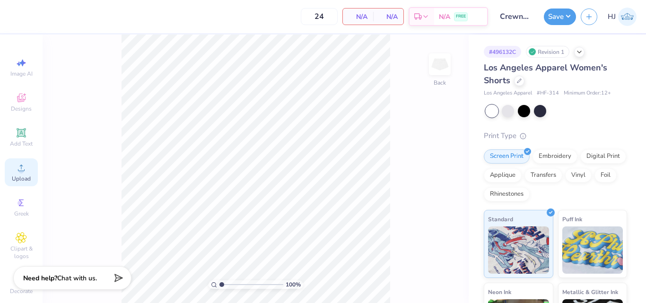
click at [21, 167] on icon at bounding box center [21, 167] width 11 height 11
click at [19, 169] on circle at bounding box center [20, 170] width 5 height 5
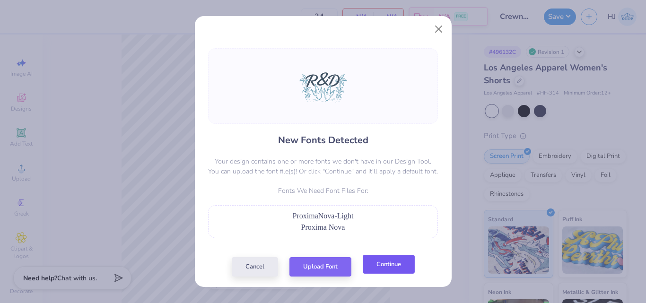
click at [378, 264] on button "Continue" at bounding box center [389, 264] width 52 height 19
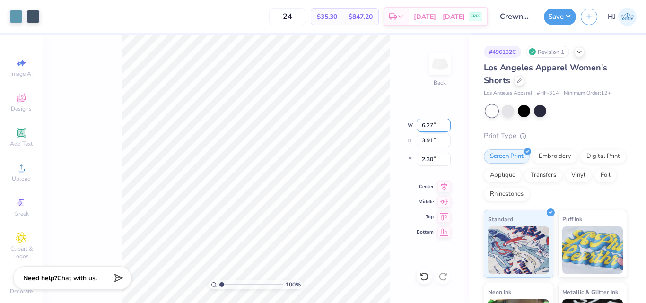
click at [431, 123] on input "6.27" at bounding box center [434, 125] width 34 height 13
click at [430, 123] on input "6.27" at bounding box center [434, 125] width 34 height 13
type input "4.00"
type input "2.50"
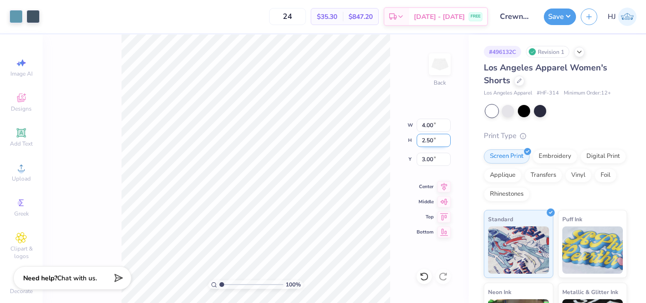
click at [432, 142] on input "2.50" at bounding box center [434, 140] width 34 height 13
click at [432, 159] on input "3.00" at bounding box center [434, 159] width 34 height 13
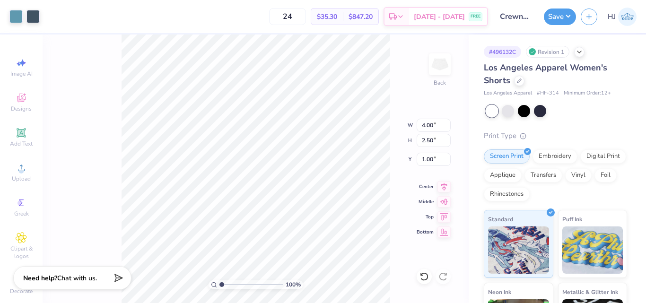
type input "3.79"
type input "3.94"
type input "3.07"
type input "3.49"
type input "3.33"
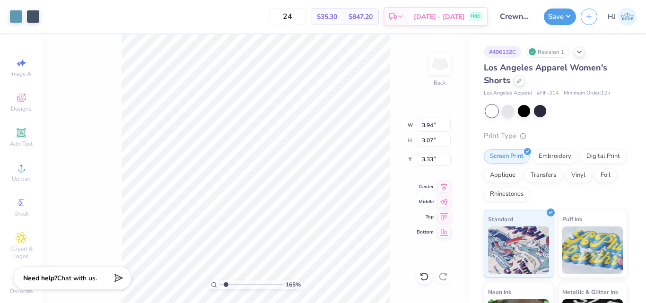
type input "1.64913377760655"
type input "3.35"
type input "1.64913377760655"
type input "3.97"
type input "3.20"
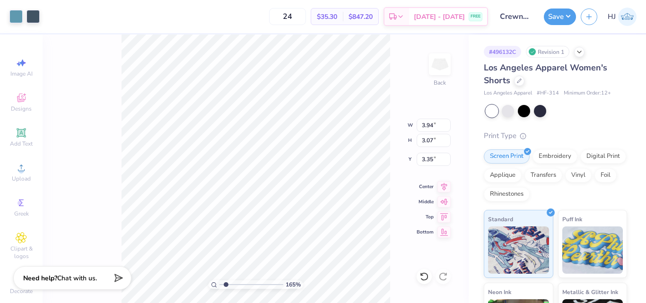
type input "3.27"
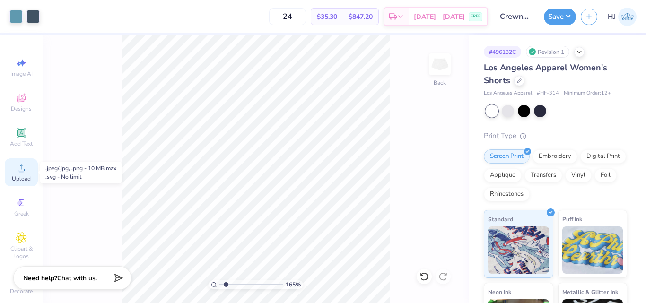
click at [20, 175] on span "Upload" at bounding box center [21, 179] width 19 height 8
drag, startPoint x: 403, startPoint y: 132, endPoint x: 404, endPoint y: 126, distance: 6.2
click at [19, 168] on icon at bounding box center [21, 167] width 11 height 11
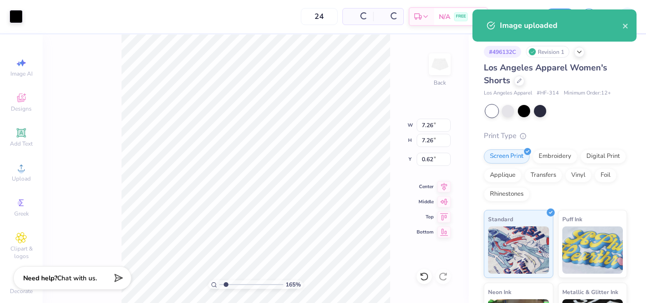
type input "1.64913377760655"
click at [430, 123] on input "7.26" at bounding box center [434, 125] width 34 height 13
type input "1"
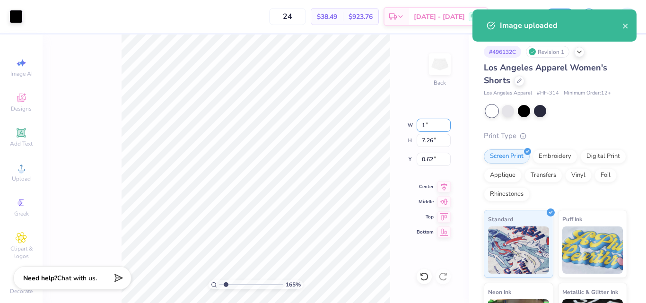
type input "1.64913377760655"
type input "1.00"
type input "3.75"
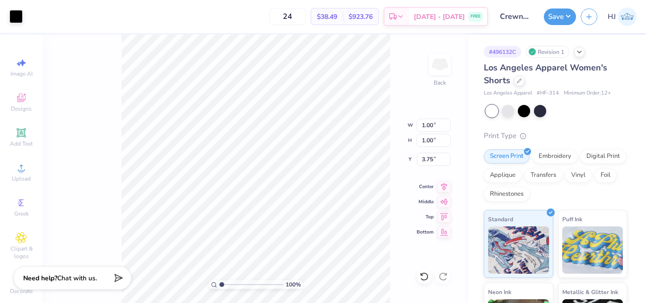
drag, startPoint x: 224, startPoint y: 284, endPoint x: 202, endPoint y: 283, distance: 21.8
type input "1"
click at [219, 283] on input "range" at bounding box center [251, 285] width 64 height 9
type input "5.97"
type input "4.05804149575103"
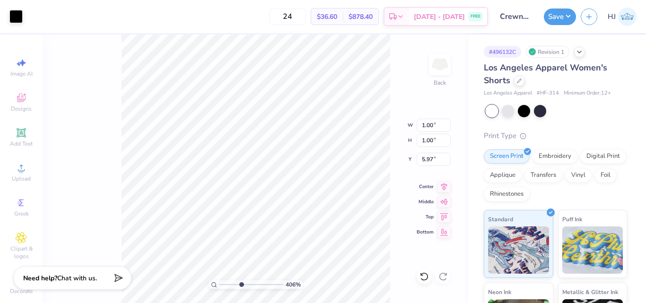
type input "6.03"
type input "4.05804149575103"
type input "1.29"
type input "5.88"
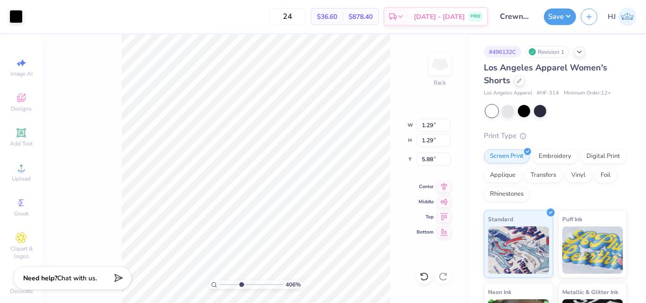
type input "4.05804149575103"
type input "5.93"
type input "4.05804149575103"
type input "5.48"
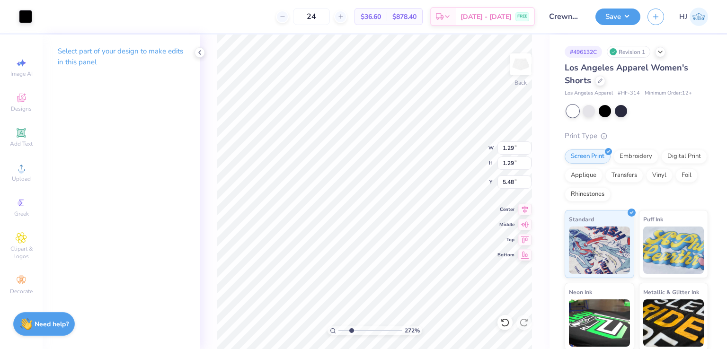
type input "2.71964221644285"
type input "5.53"
type input "2.71964221644285"
type input "5.82"
click at [507, 151] on input "1.29" at bounding box center [514, 147] width 34 height 13
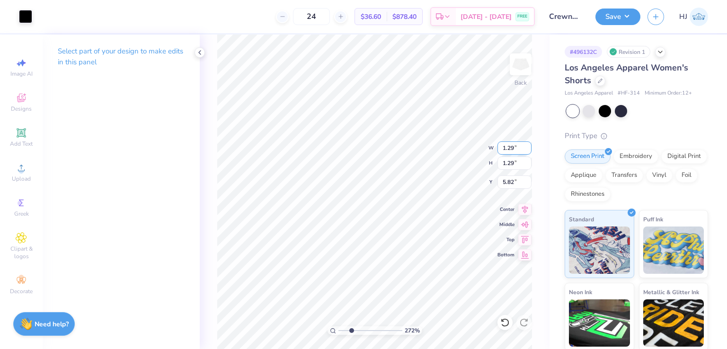
click at [507, 151] on input "1.29" at bounding box center [514, 147] width 34 height 13
type input "2.71964221644285"
type input "1.00"
type input "5.97"
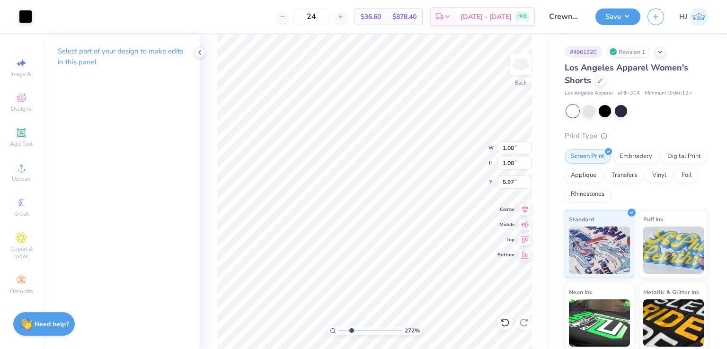
type input "2.71964221644285"
type input "1.28"
type input "5.83"
type input "2.71964221644285"
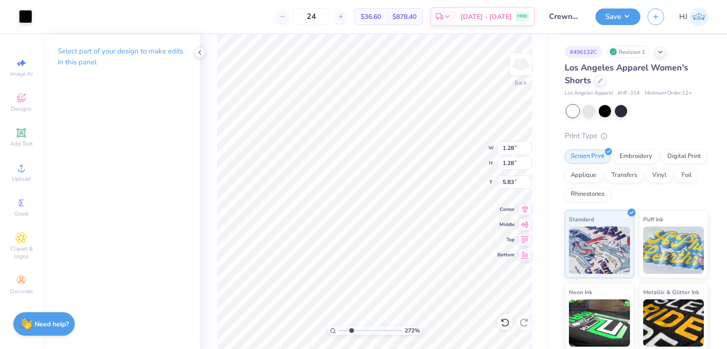
type input "3.97"
type input "3.20"
type input "3.27"
type input "2.71964221644285"
type input "3.18"
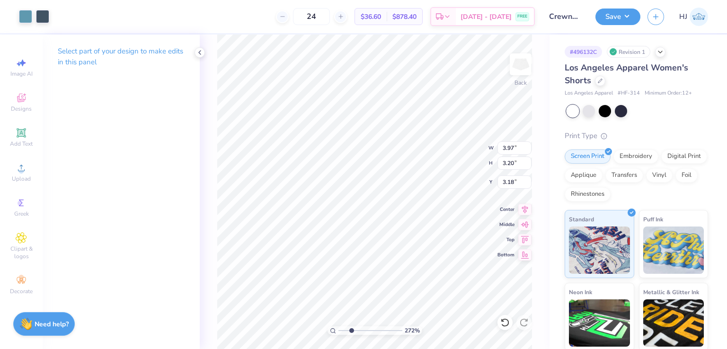
type input "2.71964221644285"
type input "1.28"
type input "5.83"
type input "2.71964221644285"
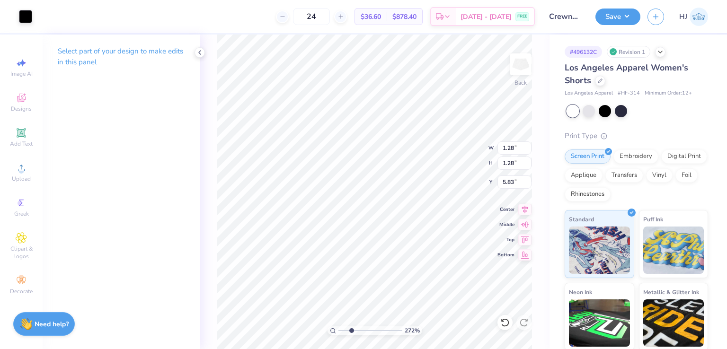
type input "1.26"
type input "5.84"
type input "2.71964221644285"
type input "3.97"
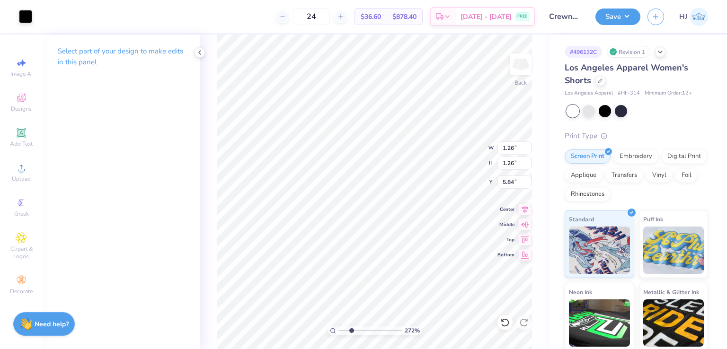
type input "3.20"
type input "3.18"
type input "2.71964221644285"
type input "3.27"
type input "2.71964221644285"
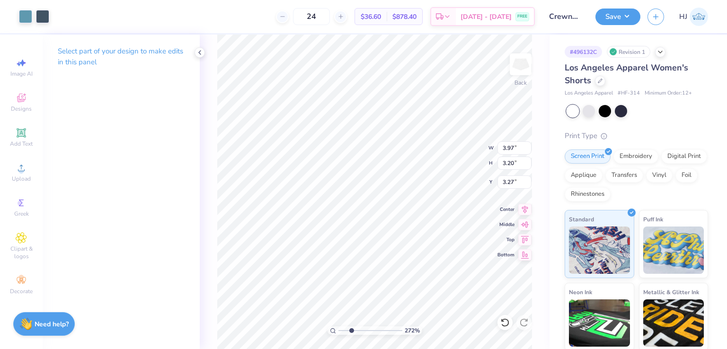
type input "2.96"
type input "2.71964221644285"
type input "1.26"
type input "5.84"
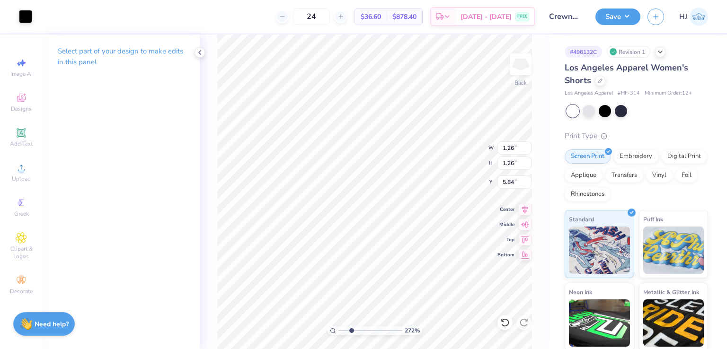
type input "2.71964221644285"
type input "5.46"
type input "1.82266588284093"
type input "2.89"
type input "1.82266588284093"
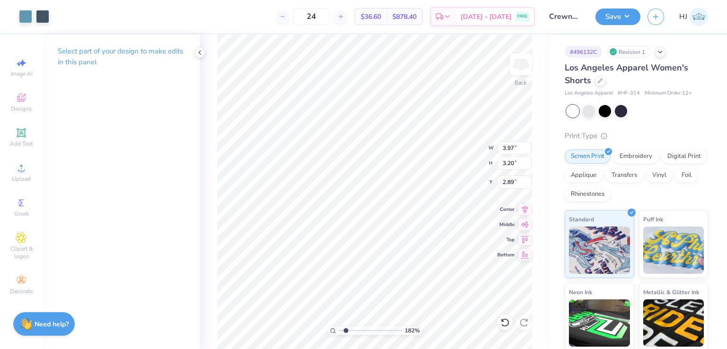
type input "1.26"
type input "5.46"
type input "1.82266588284093"
type input "1.28"
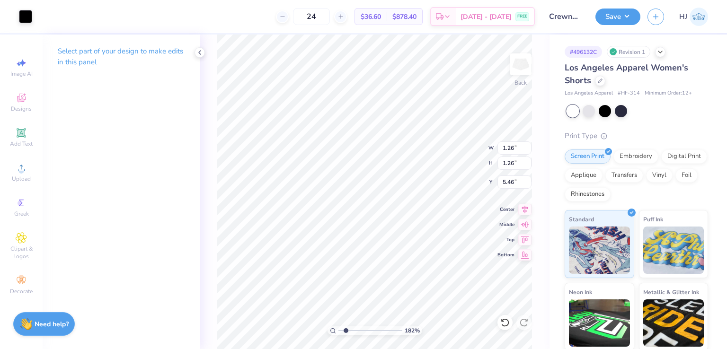
type input "1.28"
type input "5.45"
type input "1.82266588284093"
type input "4.95"
type input "2.01445811466782"
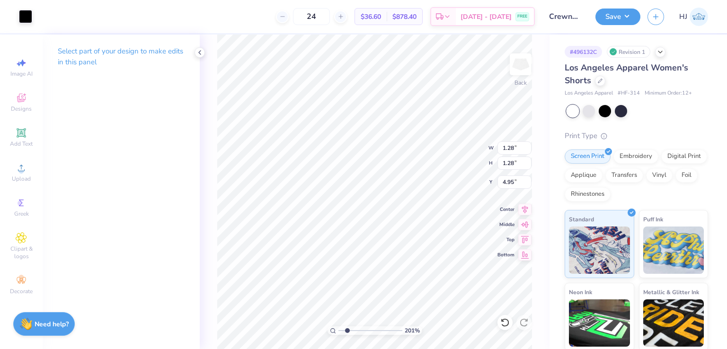
type input "5.45"
type input "2.01445811466782"
type input "1.31"
type input "5.43"
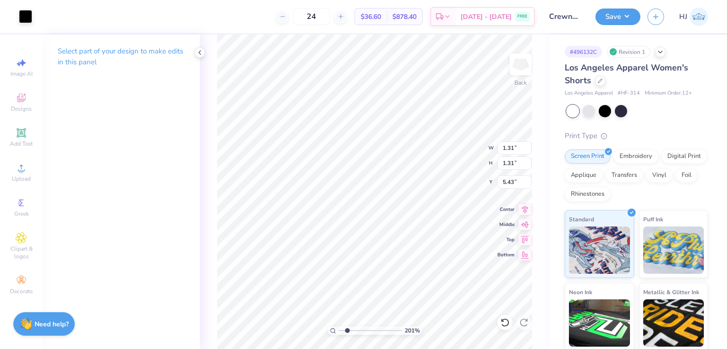
type input "2.01445811466782"
type input "5.52"
type input "2.01445811466782"
type input "1.29"
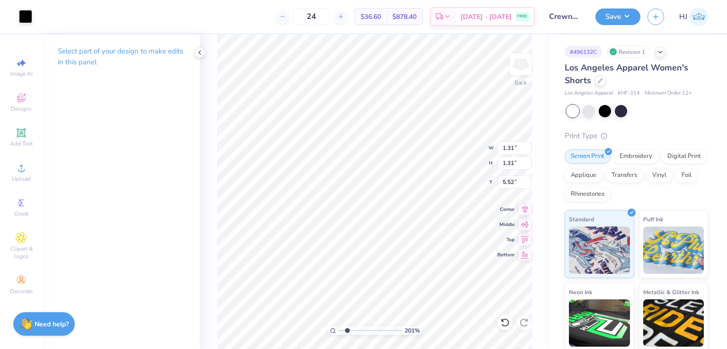
type input "5.53"
type input "2.01445811466782"
type input "3.97"
type input "3.20"
type input "2.89"
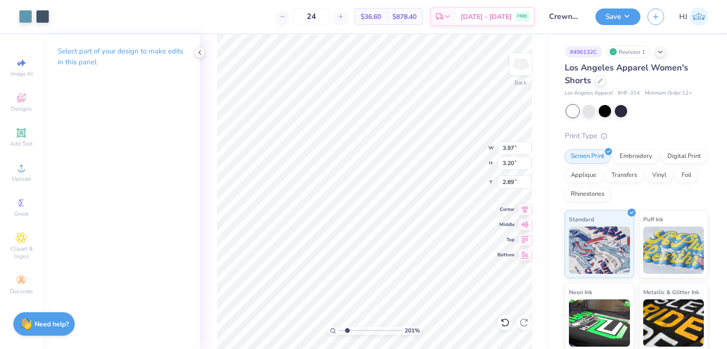
type input "2.01445811466782"
type input "2.97"
type input "2.01445811466782"
type input "5.03"
type input "2.01445811466782"
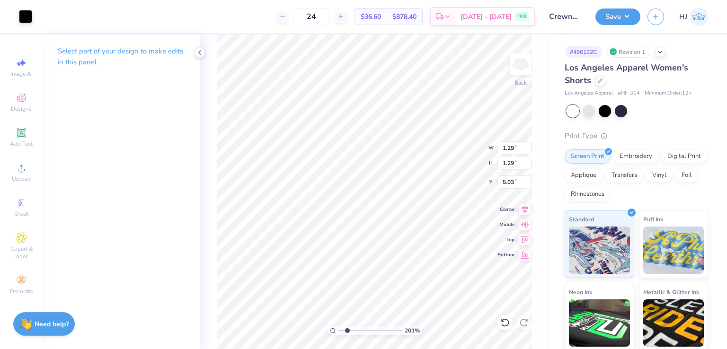
type input "5.87"
type input "2.01445811466782"
type input "3.97"
type input "3.20"
type input "2.97"
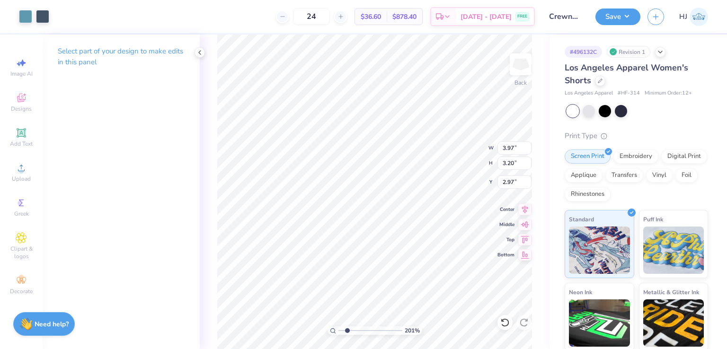
type input "2.01445811466782"
type input "2.96"
type input "2.01445811466782"
type input "1.29"
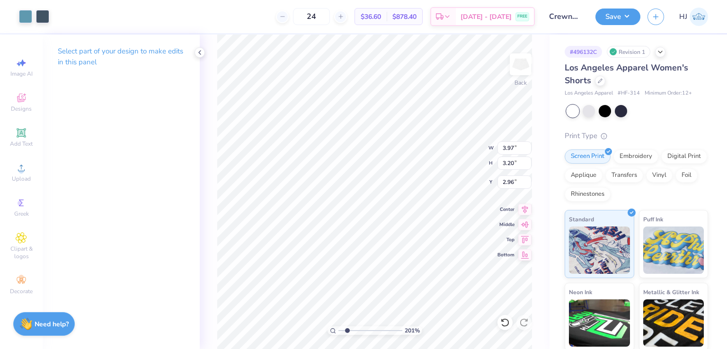
type input "5.87"
type input "2.01445811466782"
type input "2.96"
type input "2.01445811466782"
type input "3.97"
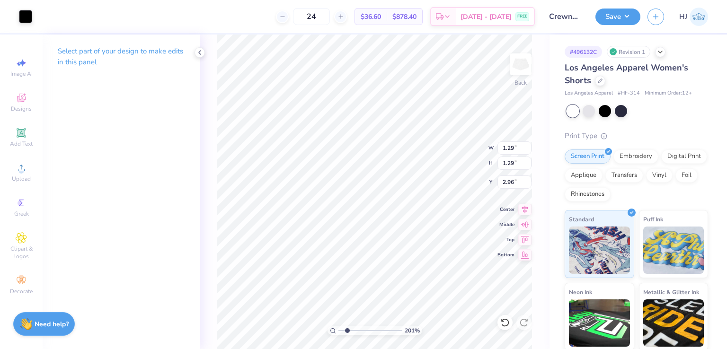
type input "3.20"
type input "2.01445811466782"
type input "1.29"
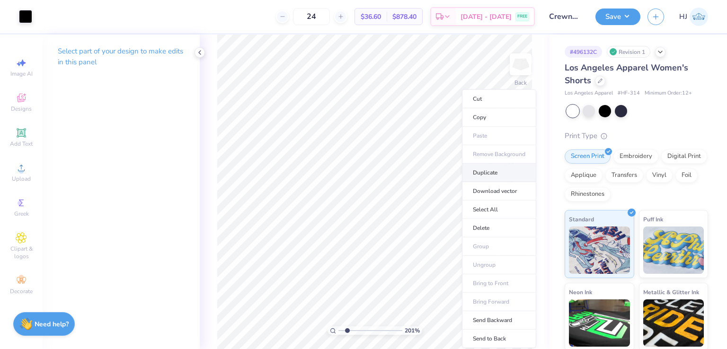
click at [488, 173] on li "Duplicate" at bounding box center [499, 173] width 74 height 18
type input "2.01445811466782"
type input "1.30"
type input "3.95"
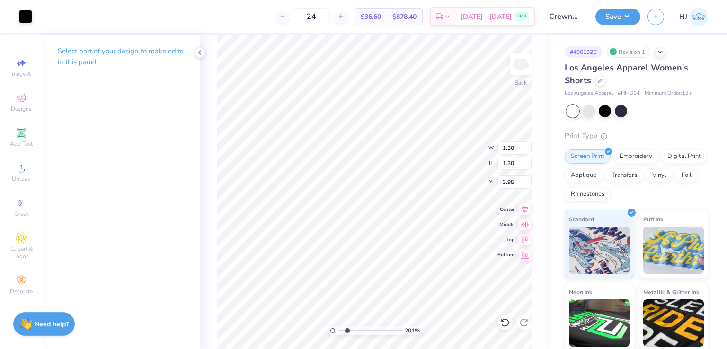
type input "2.01445811466782"
type input "5.83"
type input "2.01445811466782"
type input "3.97"
type input "3.20"
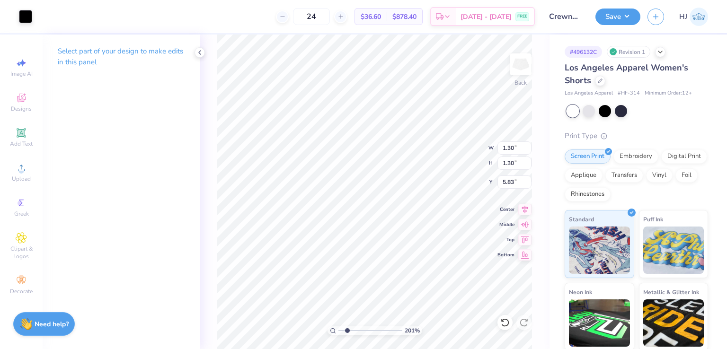
type input "2.96"
type input "2.01445811466782"
type input "3.05"
type input "2.01445811466782"
type input "3.97"
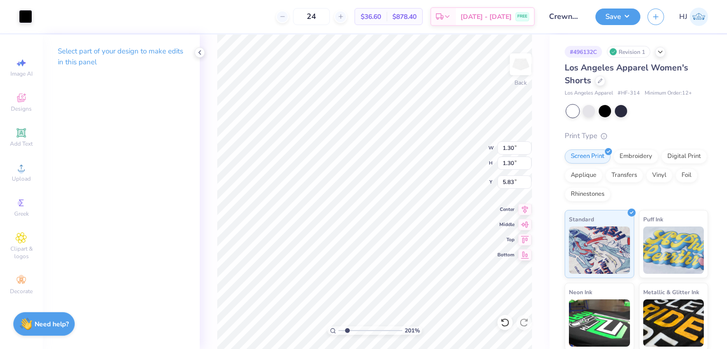
type input "3.20"
type input "3.05"
type input "2.01445811466782"
type input "3.04"
type input "4.48505384214066"
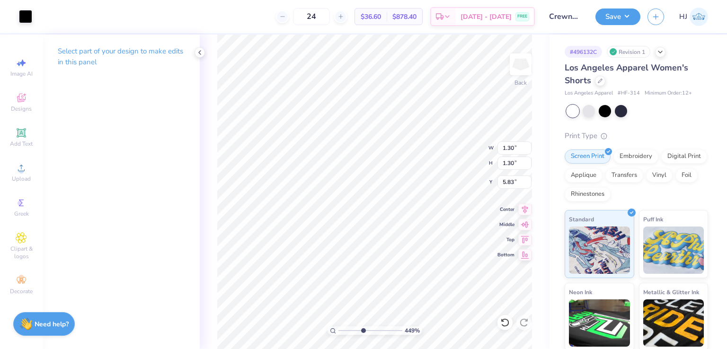
type input "3.97"
type input "3.20"
type input "3.04"
type input "4.48505384214066"
type input "1.30"
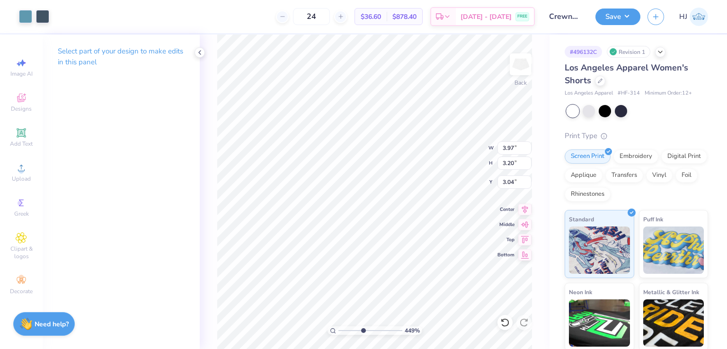
type input "1.30"
type input "5.83"
type input "1.64913377760655"
type input "3.97"
type input "3.20"
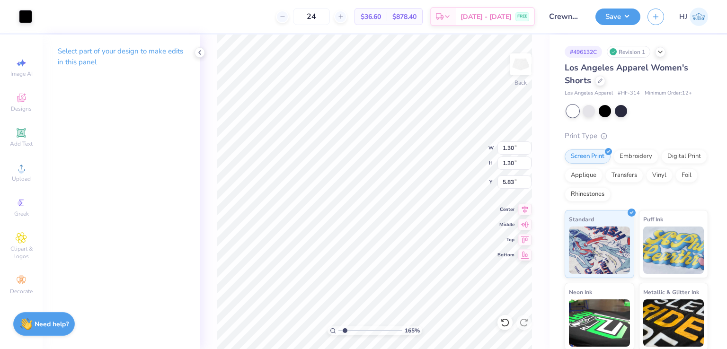
type input "3.04"
type input "1.64913377760655"
type input "4.00"
type input "2.51"
type input "3.42"
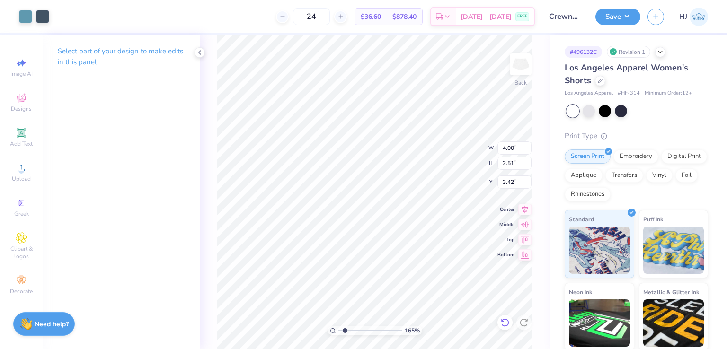
click at [507, 303] on icon at bounding box center [504, 322] width 8 height 9
type input "1.64913377760655"
type input "3.97"
type input "3.20"
type input "3.04"
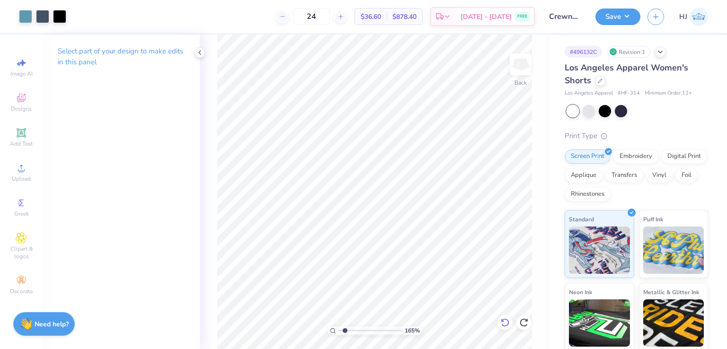
type input "1.64913377760655"
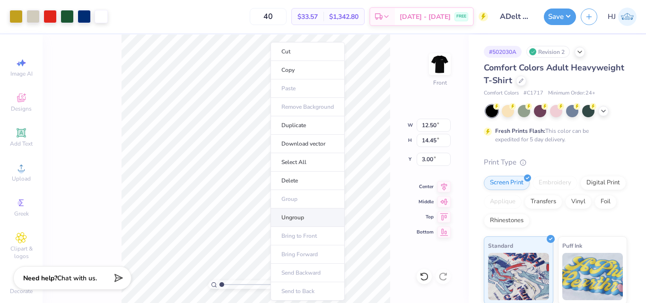
click at [300, 220] on li "Ungroup" at bounding box center [308, 218] width 74 height 18
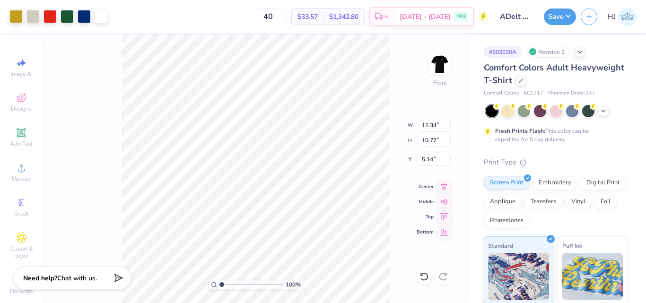
type input "0.95"
type input "1.15"
type input "3.04"
type input "1.11"
type input "1.19"
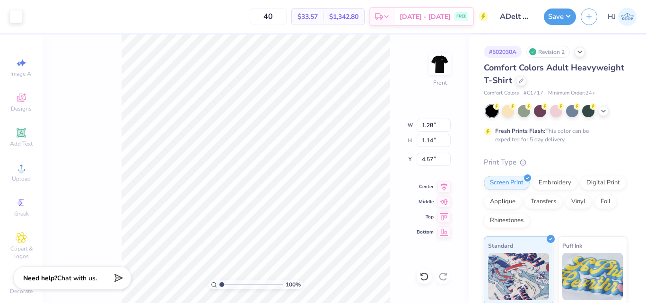
type input "5.16"
type input "1.84"
type input "1.78"
type input "4.57"
type input "1.05"
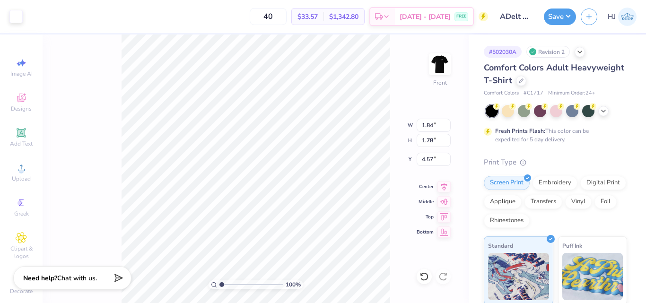
type input "1.08"
type input "3.04"
type input "1.11"
type input "1.19"
type input "5.16"
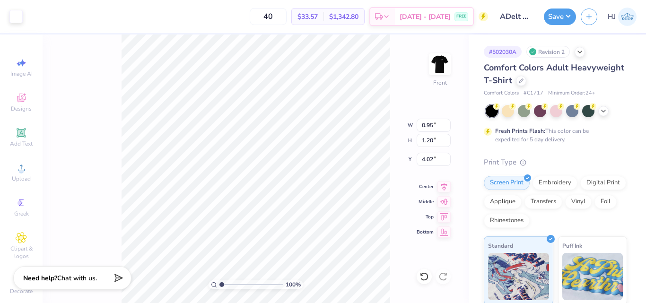
type input "2.26"
type input "1.76"
type input "3.47"
type input "2.03"
type input "1.12"
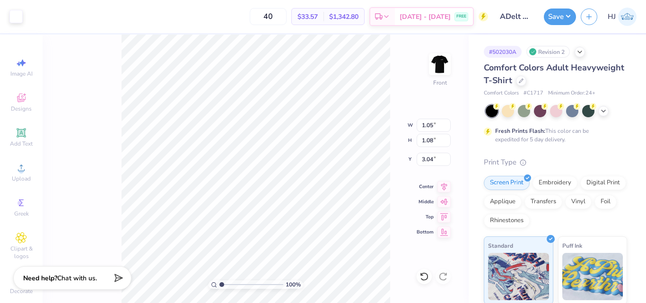
type input "3.00"
type input "1.96"
type input "1.83"
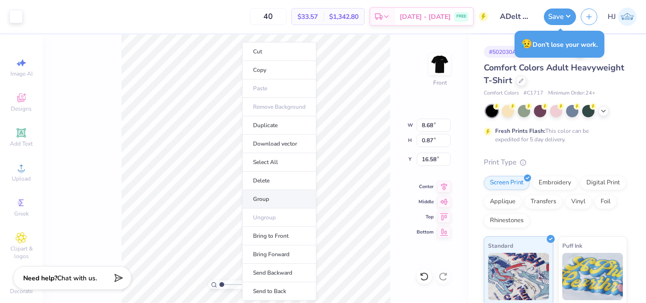
click at [265, 194] on li "Group" at bounding box center [279, 199] width 74 height 18
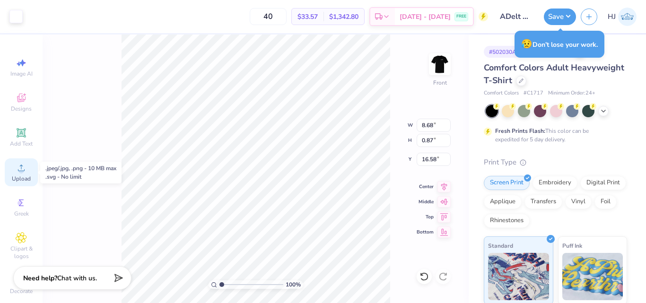
click at [22, 168] on icon at bounding box center [21, 167] width 11 height 11
click at [21, 167] on icon at bounding box center [21, 167] width 11 height 11
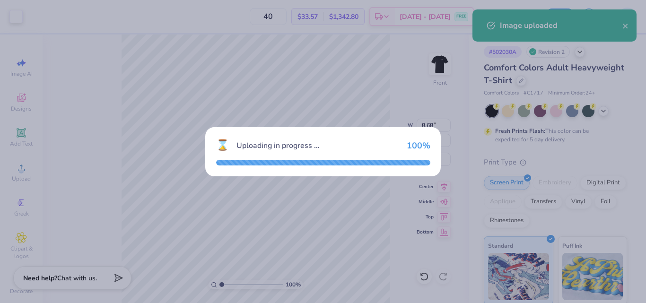
type input "11.08"
type input "12.72"
type input "7.39"
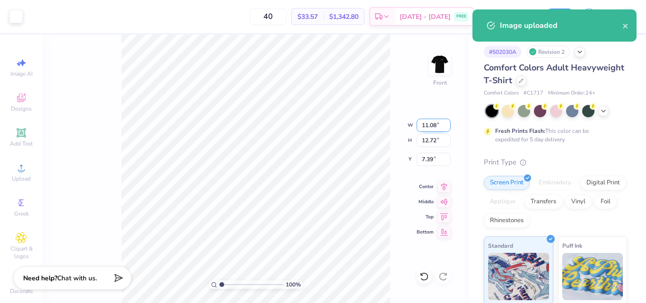
click at [432, 126] on input "11.08" at bounding box center [434, 125] width 34 height 13
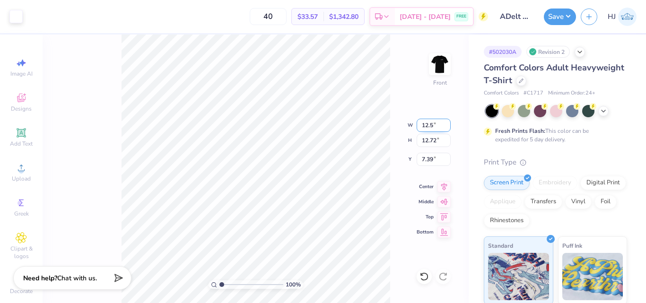
type input "12.50"
type input "14.35"
type input "3.35"
type input "6.05509823375817"
type input "4.22"
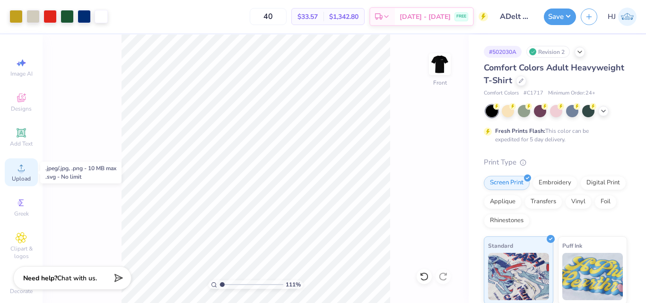
click at [20, 169] on icon at bounding box center [21, 167] width 11 height 11
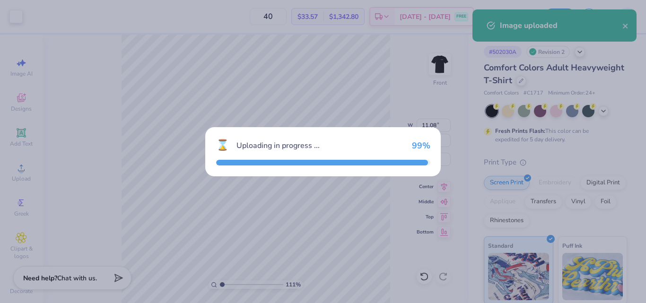
type input "1.10522621487156"
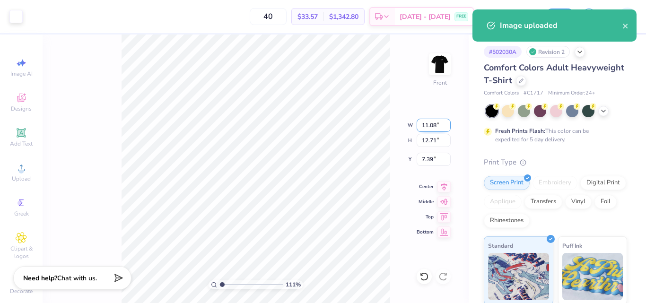
click at [431, 124] on input "11.08" at bounding box center [434, 125] width 34 height 13
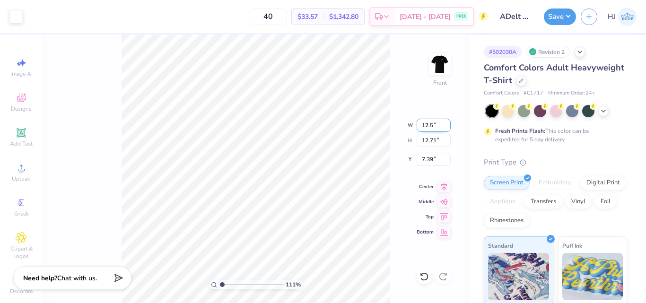
type input "12.5"
type input "1.10522621487156"
type input "12.50"
type input "14.34"
type input "6.58"
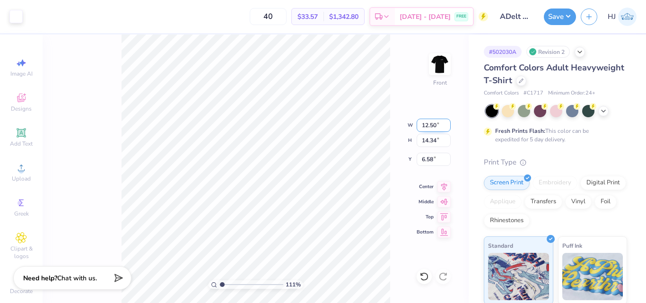
type input "1.10522621487156"
type input "3.35"
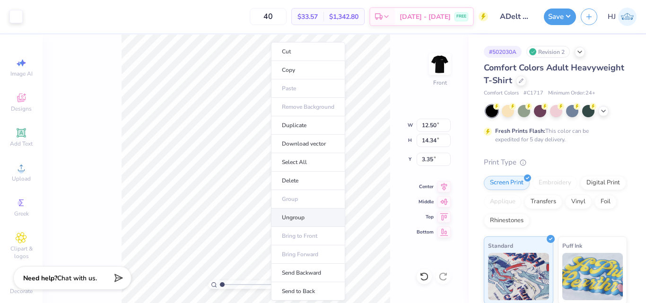
click at [293, 219] on li "Ungroup" at bounding box center [308, 218] width 74 height 18
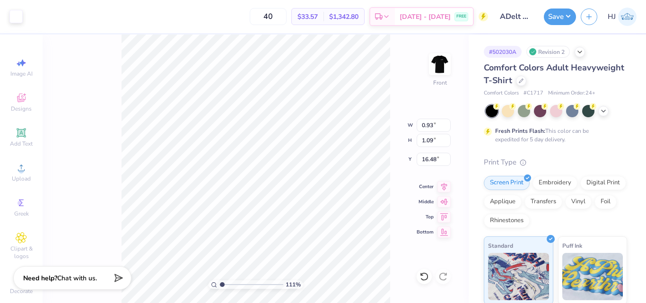
type input "1.10522621487156"
type input "10.71"
type input "1.15"
type input "16.44"
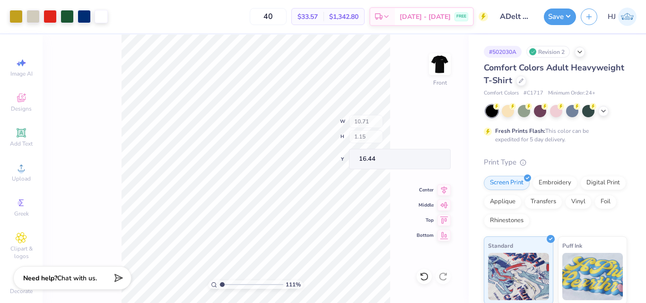
type input "1.10522621487156"
type input "0.74"
type input "1.14"
type input "16.45"
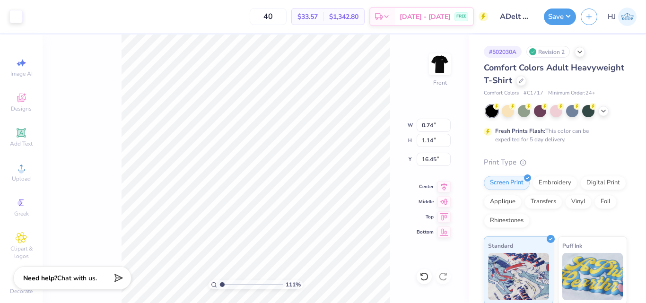
type input "1.10522621487156"
type input "1.54"
type input "1.10522621487156"
type input "10.71"
type input "17.57"
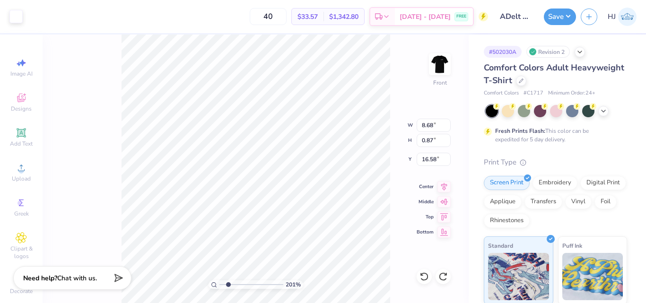
type input "2.01445811466782"
type input "16.59"
type input "2.01445811466782"
type input "1.11"
type input "1.09"
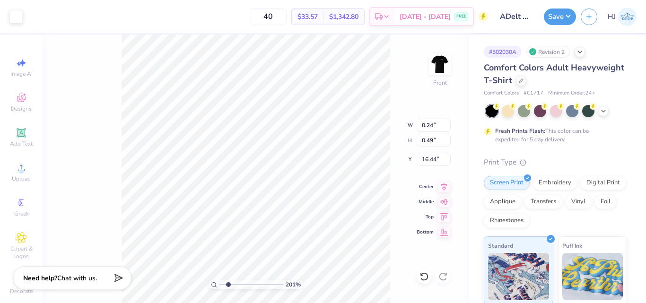
type input "16.48"
type input "2.01445811466782"
type input "8.68"
type input "0.87"
type input "16.59"
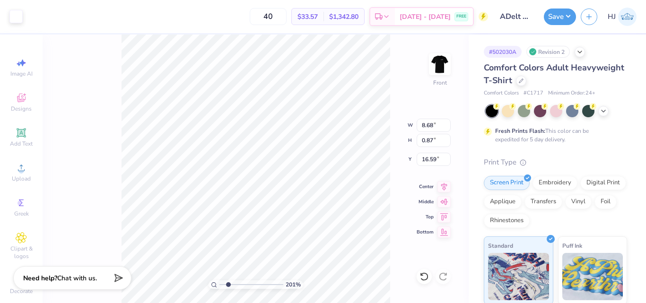
type input "2.01445811466782"
type input "18.86"
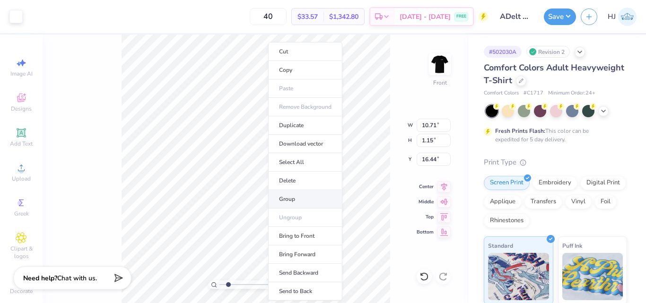
click at [292, 198] on li "Group" at bounding box center [305, 199] width 74 height 18
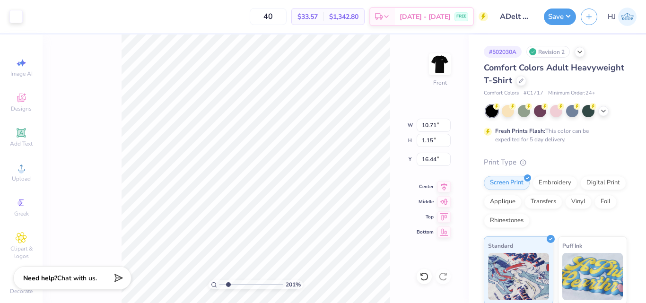
type input "2.01445811466782"
type input "7.35"
type input "0.79"
type input "16.80"
type input "2.01445811466782"
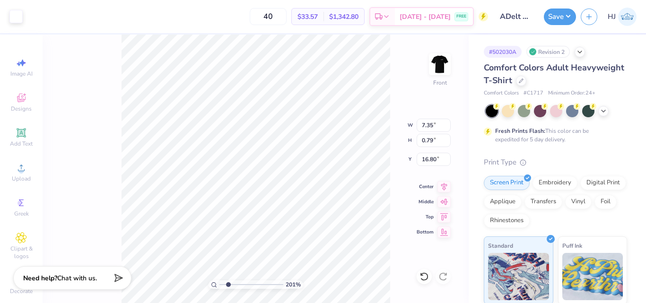
type input "18.86"
type input "2.01445811466782"
type input "8.70"
type input "0.94"
type input "2.01445811466782"
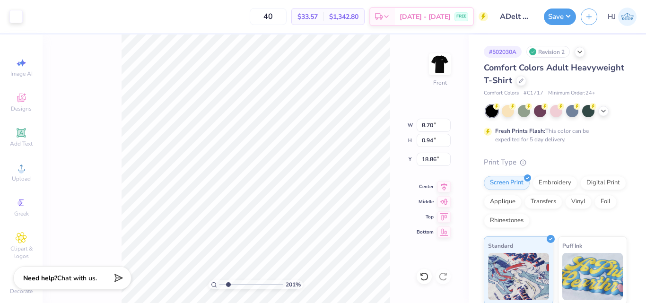
type input "16.59"
type input "1"
type input "1.84"
type input "1.78"
type input "4.82"
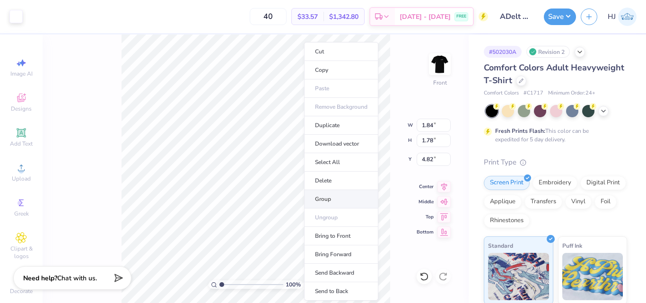
click at [335, 196] on li "Group" at bounding box center [341, 199] width 74 height 18
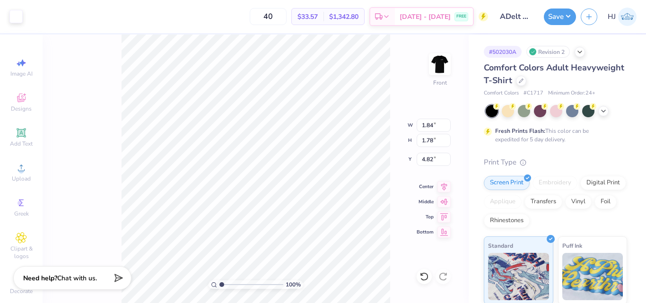
type input "12.50"
type input "14.37"
type input "3.25"
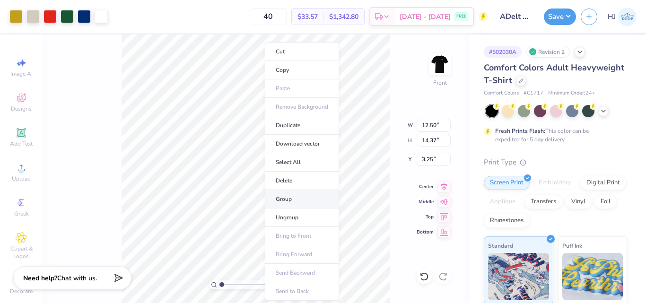
click at [297, 198] on li "Group" at bounding box center [302, 199] width 74 height 18
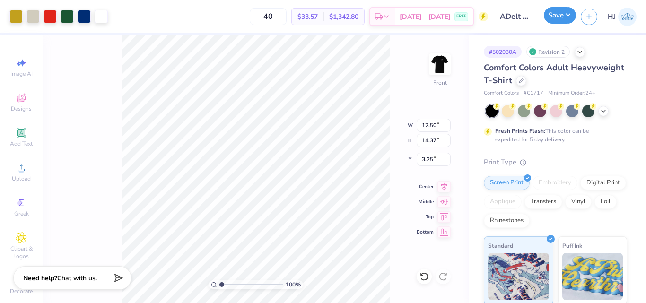
click at [570, 16] on button "Save" at bounding box center [560, 15] width 32 height 17
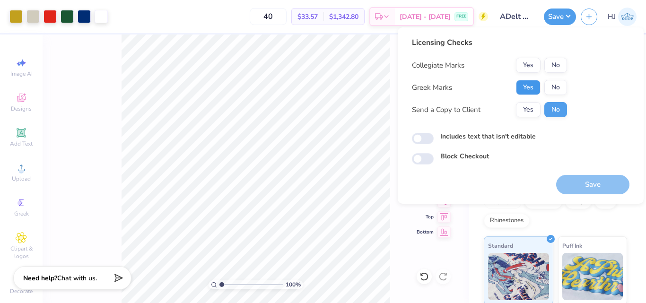
click at [526, 83] on button "Yes" at bounding box center [528, 87] width 25 height 15
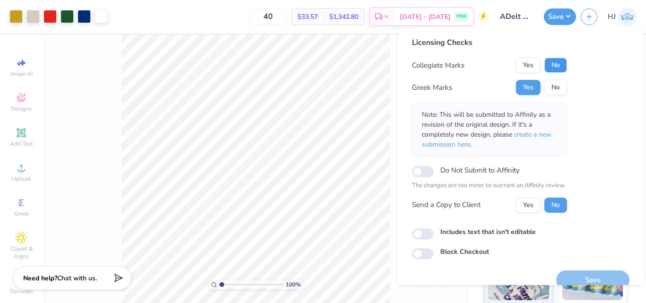
click at [558, 67] on button "No" at bounding box center [555, 65] width 23 height 15
click at [553, 82] on button "No" at bounding box center [555, 87] width 23 height 15
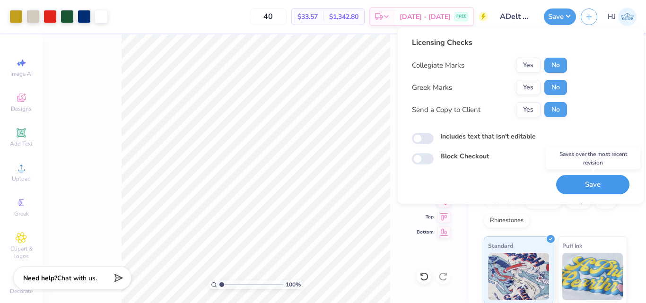
click at [588, 182] on button "Save" at bounding box center [592, 184] width 73 height 19
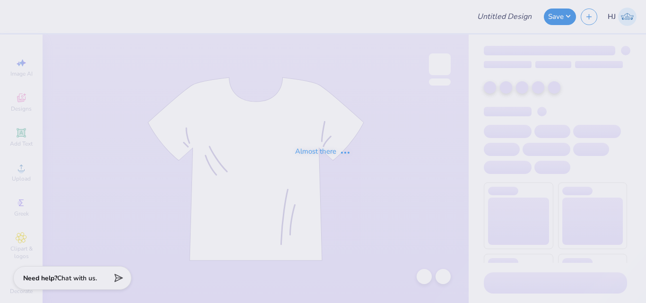
type input "Crewneck"
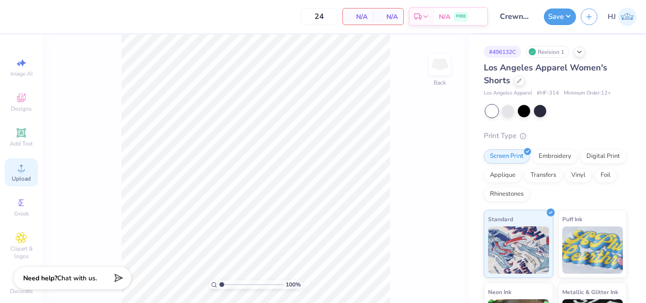
click at [19, 167] on icon at bounding box center [21, 167] width 11 height 11
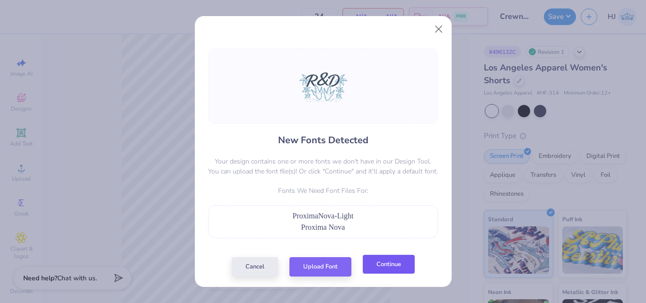
click at [381, 270] on button "Continue" at bounding box center [389, 264] width 52 height 19
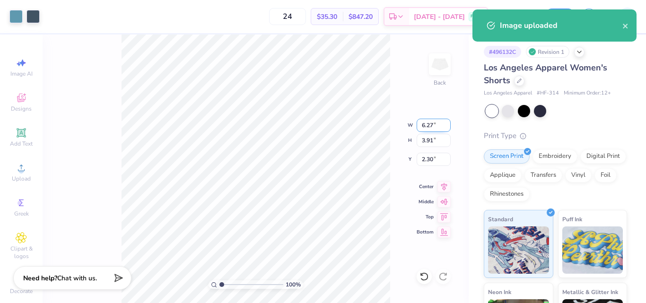
click at [426, 126] on input "6.27" at bounding box center [434, 125] width 34 height 13
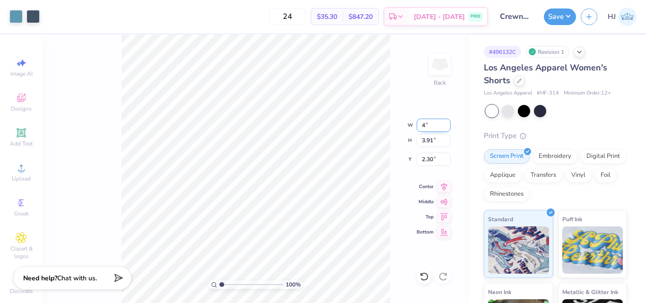
type input "4.00"
type input "2.50"
click at [430, 159] on input "3.00" at bounding box center [434, 159] width 34 height 13
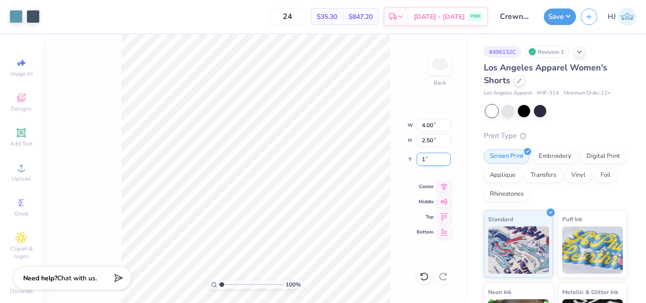
type input "1.00"
type input "3.21"
type input "4.03"
type input "3.46"
type input "3.29"
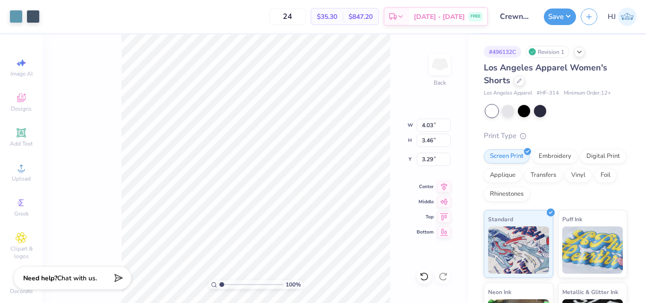
type input "3.99"
type input "3.29"
type input "3.39"
click at [395, 129] on div "100 % Back W 3.99 3.99 " H 3.29 3.29 " Y 3.39 3.39 " Center Middle Top Bottom" at bounding box center [256, 169] width 426 height 269
type input "1.64913377760655"
